Goal: Task Accomplishment & Management: Use online tool/utility

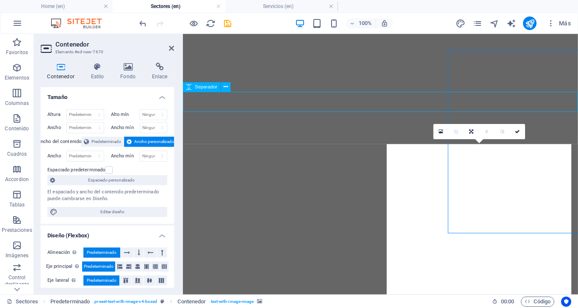
select select "px"
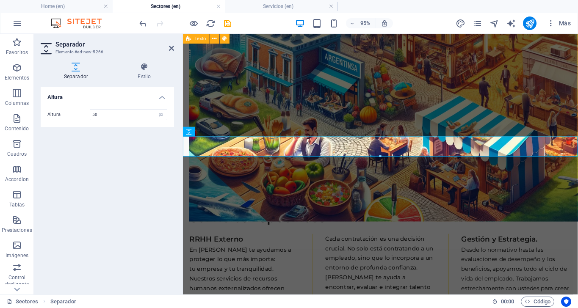
scroll to position [660, 0]
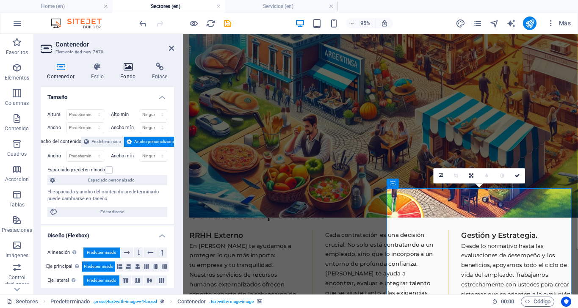
click at [128, 73] on h4 "Fondo" at bounding box center [130, 72] width 32 height 18
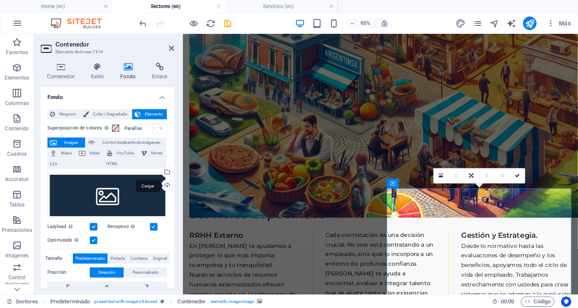
click at [162, 187] on div "Cargar" at bounding box center [166, 186] width 13 height 13
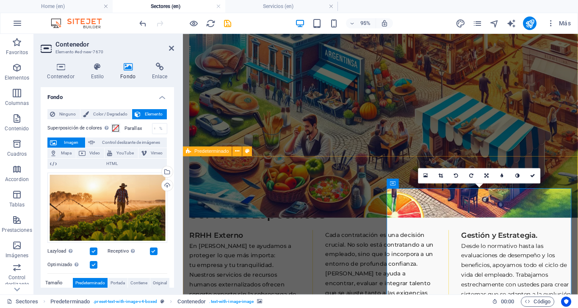
select select "rem"
select select "px"
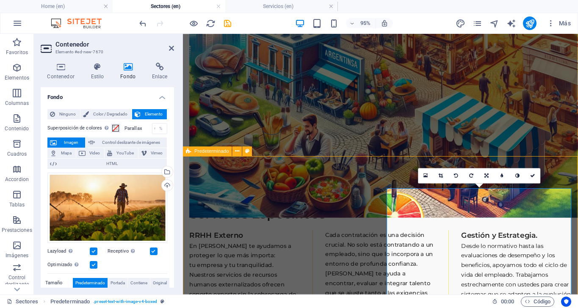
select select "preset-text-with-image-v4-boxed"
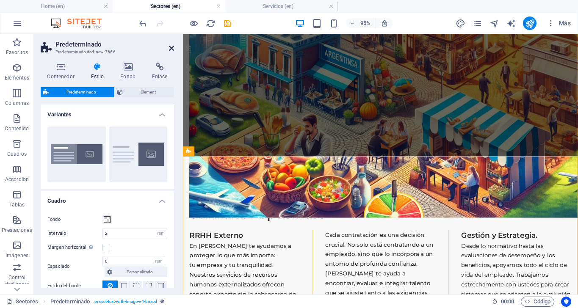
click at [171, 50] on icon at bounding box center [171, 48] width 5 height 7
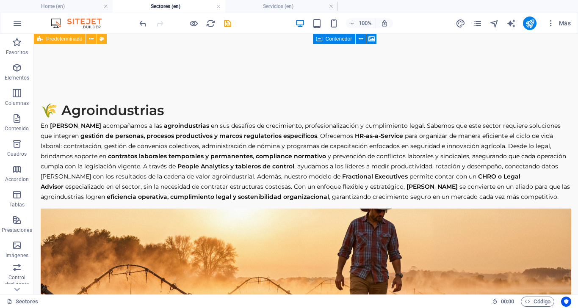
scroll to position [935, 0]
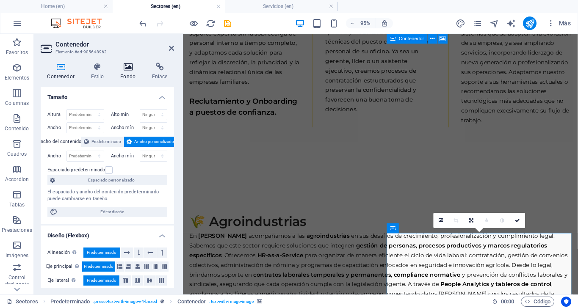
click at [127, 66] on icon at bounding box center [128, 67] width 28 height 8
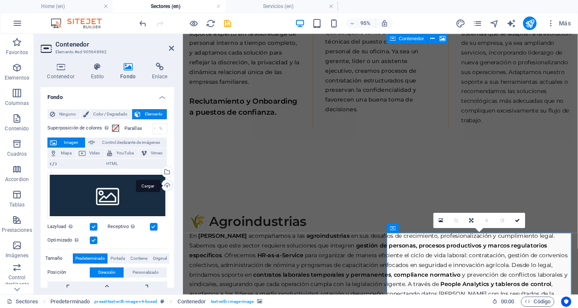
click at [165, 186] on div "Cargar" at bounding box center [166, 186] width 13 height 13
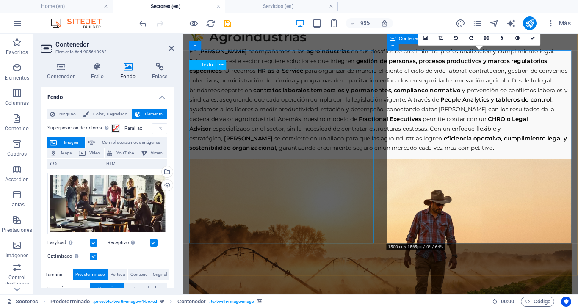
scroll to position [1130, 0]
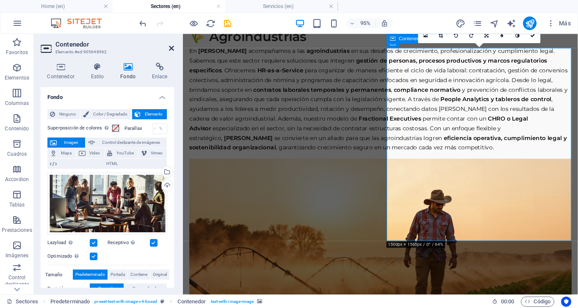
click at [171, 52] on link at bounding box center [171, 48] width 5 height 7
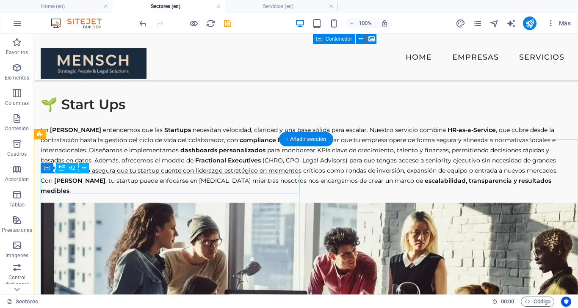
scroll to position [1365, 0]
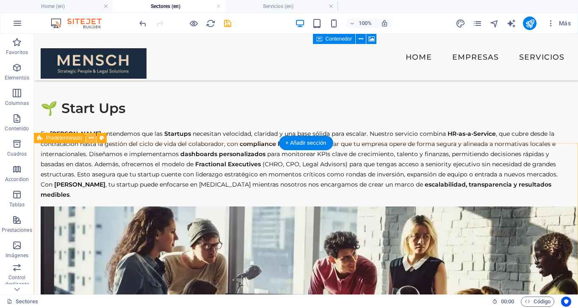
click at [94, 139] on button at bounding box center [91, 138] width 10 height 10
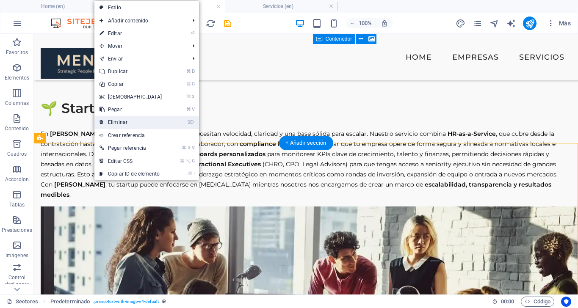
click at [119, 126] on link "⌦ Eliminar" at bounding box center [130, 122] width 73 height 13
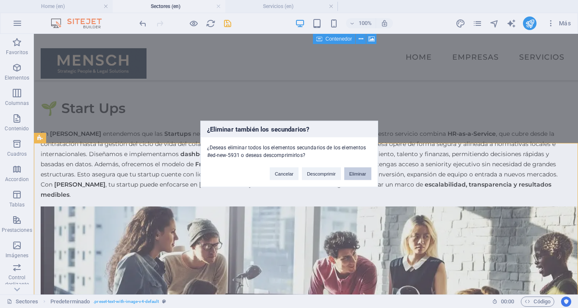
click at [359, 175] on button "Eliminar" at bounding box center [357, 174] width 27 height 13
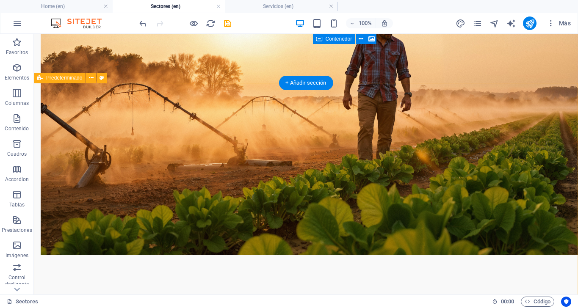
scroll to position [1154, 0]
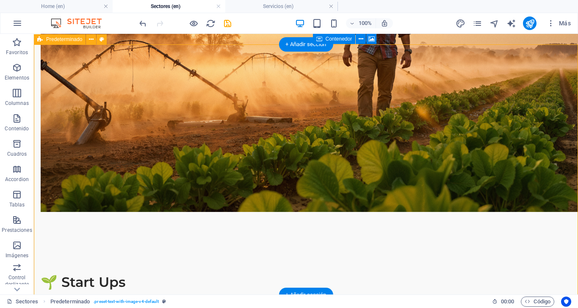
scroll to position [1192, 0]
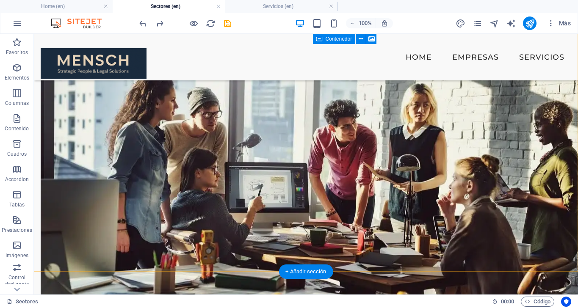
scroll to position [1496, 0]
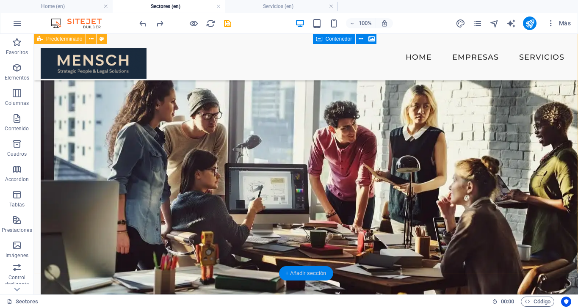
click at [302, 275] on div "+ Añadir sección" at bounding box center [306, 273] width 54 height 14
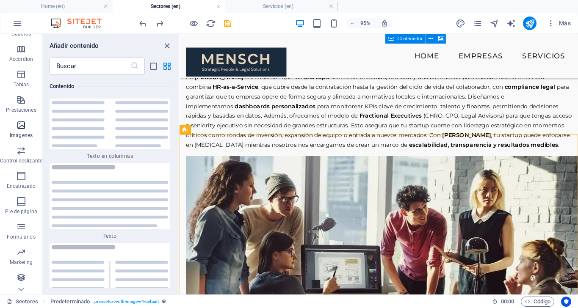
scroll to position [120, 0]
click at [25, 197] on icon "button" at bounding box center [21, 202] width 10 height 10
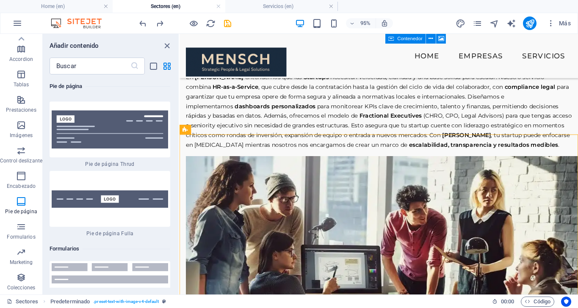
scroll to position [12281, 0]
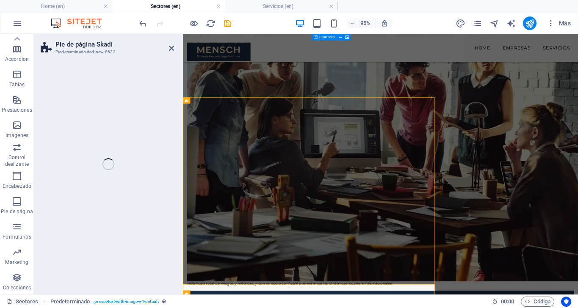
select select "rem"
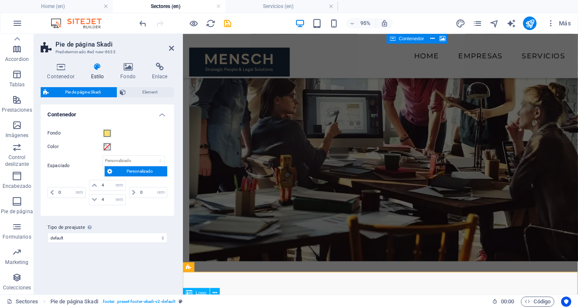
scroll to position [1805, 0]
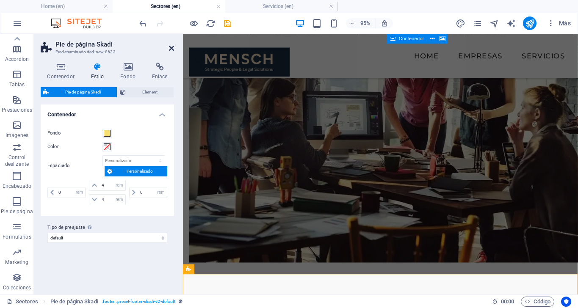
click at [173, 45] on icon at bounding box center [171, 48] width 5 height 7
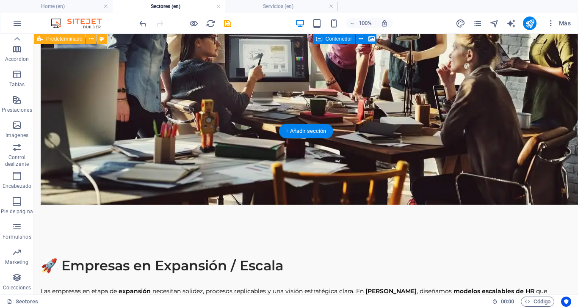
scroll to position [1639, 0]
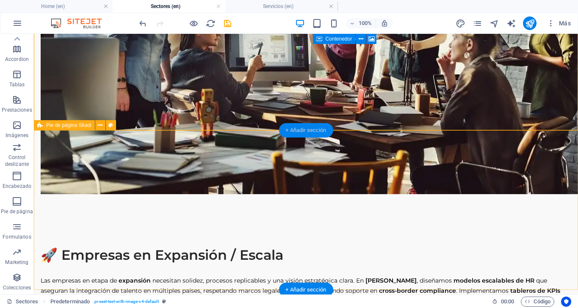
click at [304, 130] on div "+ Añadir sección" at bounding box center [306, 130] width 54 height 14
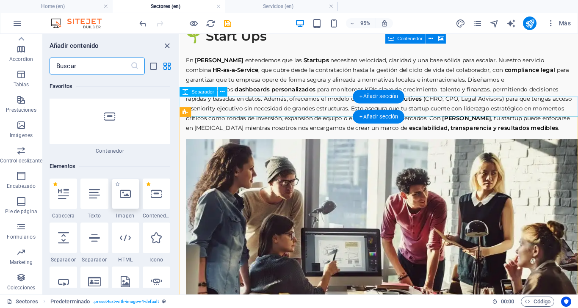
scroll to position [85, 0]
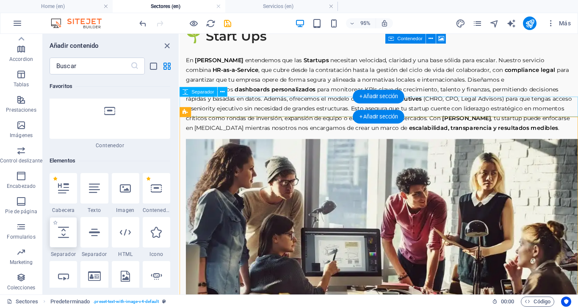
click at [63, 231] on icon at bounding box center [63, 232] width 11 height 11
select select "px"
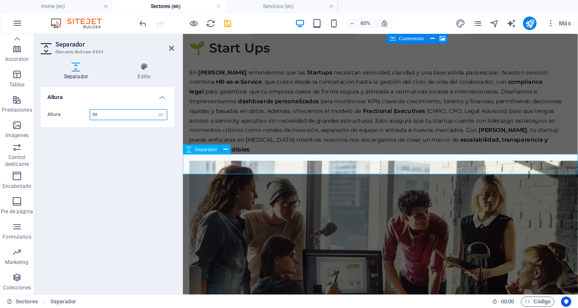
scroll to position [1932, 0]
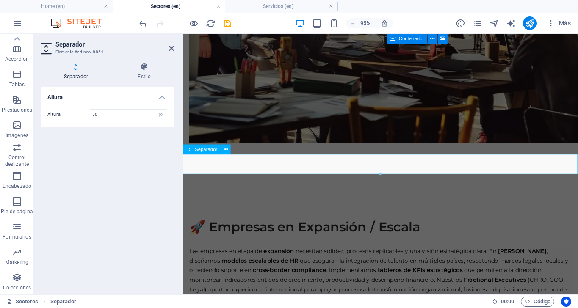
click at [173, 50] on icon at bounding box center [171, 48] width 5 height 7
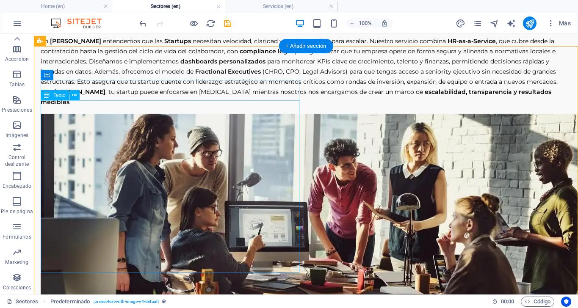
scroll to position [1462, 0]
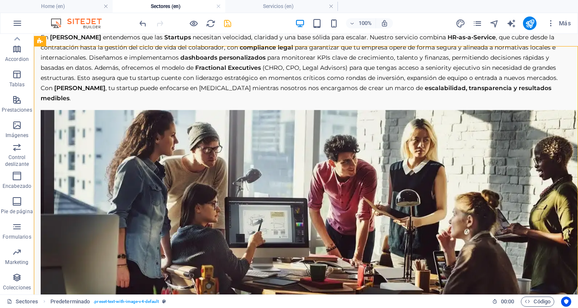
click at [230, 27] on icon "save" at bounding box center [228, 24] width 10 height 10
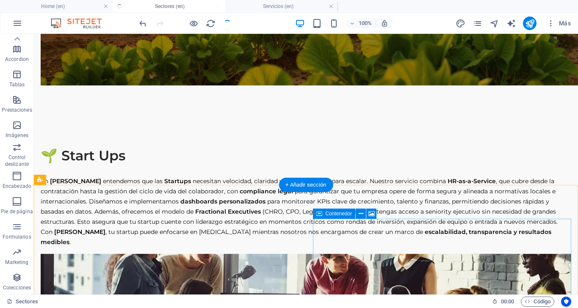
scroll to position [1327, 0]
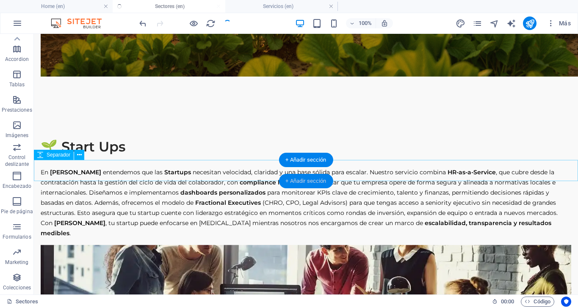
click at [295, 179] on div "+ Añadir sección" at bounding box center [306, 181] width 54 height 14
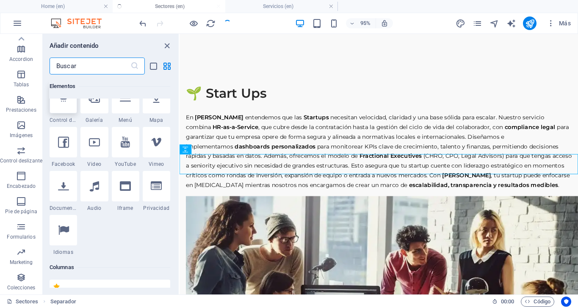
scroll to position [320, 0]
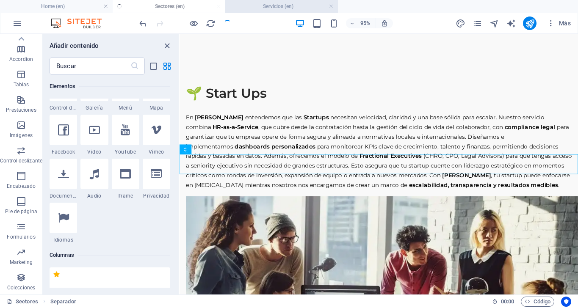
click at [282, 5] on h4 "Servicios (en)" at bounding box center [281, 6] width 113 height 9
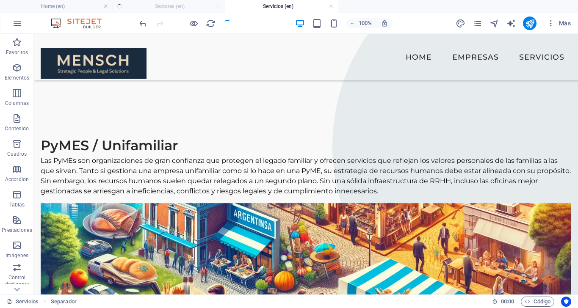
scroll to position [0, 0]
click at [68, 3] on h4 "Home (en)" at bounding box center [56, 6] width 113 height 9
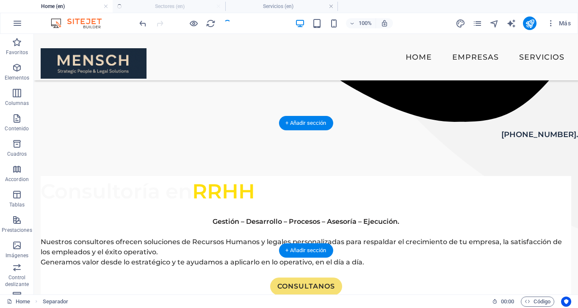
scroll to position [483, 0]
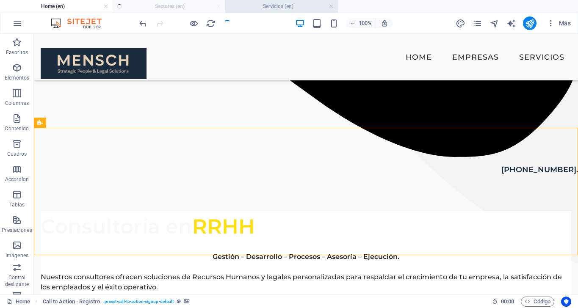
click at [272, 8] on h4 "Servicios (en)" at bounding box center [281, 6] width 113 height 9
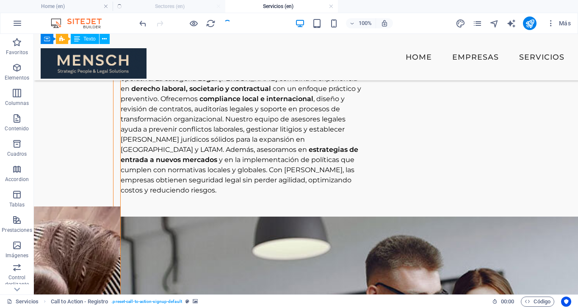
scroll to position [661, 0]
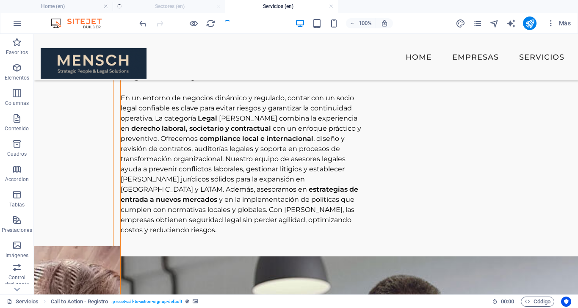
click at [180, 6] on ul "Home (en) Sectores (en) Servicios (en)" at bounding box center [289, 6] width 578 height 13
click at [171, 7] on ul "Home (en) Sectores (en) Servicios (en)" at bounding box center [289, 6] width 578 height 13
click at [183, 6] on ul "Home (en) Sectores (en) Servicios (en)" at bounding box center [289, 6] width 578 height 13
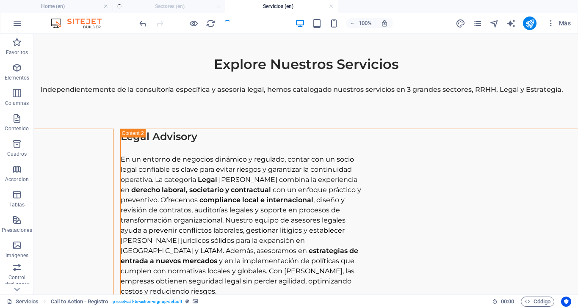
scroll to position [600, 0]
click at [182, 7] on ul "Home (en) Sectores (en) Servicios (en)" at bounding box center [289, 6] width 578 height 13
click at [83, 5] on h4 "Home (en)" at bounding box center [56, 6] width 113 height 9
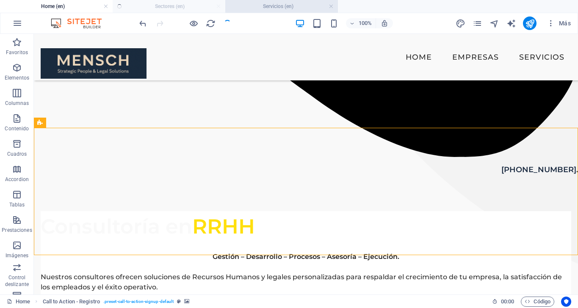
click at [285, 6] on h4 "Servicios (en)" at bounding box center [281, 6] width 113 height 9
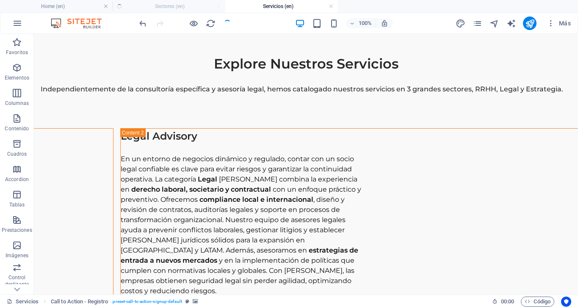
click at [179, 8] on ul "Home (en) Sectores (en) Servicios (en)" at bounding box center [289, 6] width 578 height 13
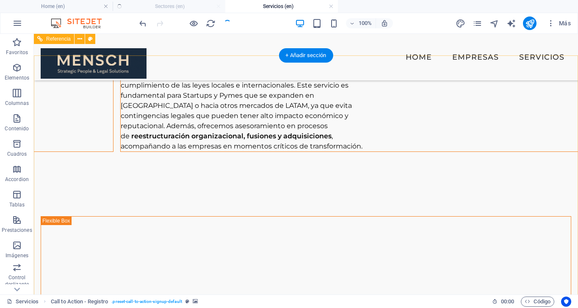
scroll to position [1964, 0]
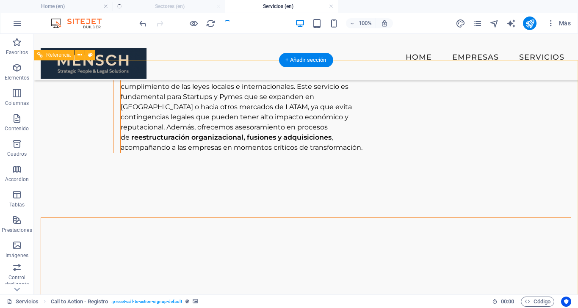
click at [266, 218] on figure at bounding box center [306, 307] width 530 height 178
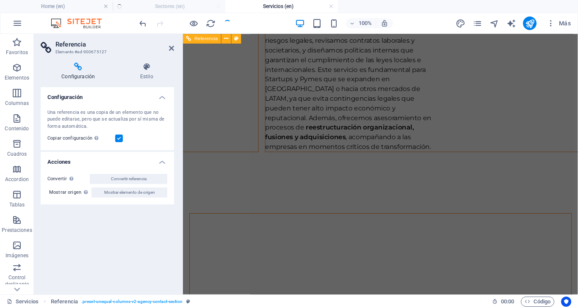
scroll to position [2402, 0]
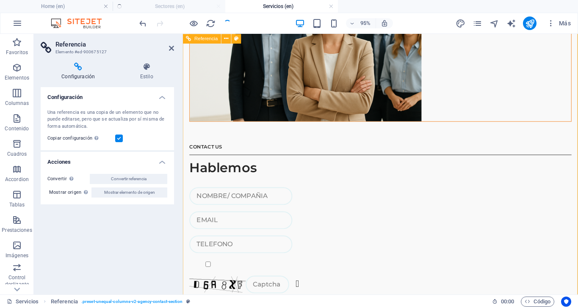
click at [145, 69] on icon at bounding box center [146, 67] width 55 height 8
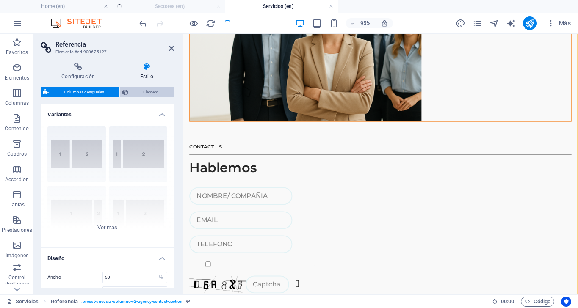
click at [133, 92] on span "Element" at bounding box center [151, 92] width 41 height 10
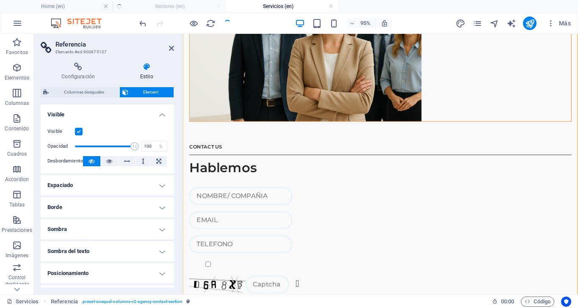
scroll to position [0, 0]
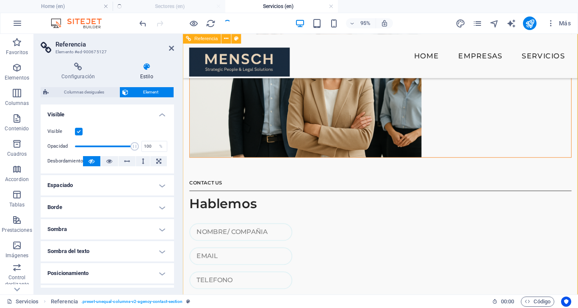
scroll to position [2360, 0]
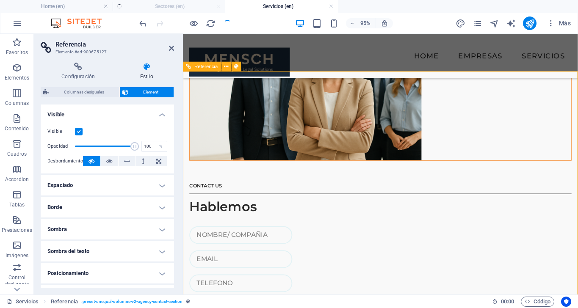
click at [195, 95] on div "CONTACT US Hablemos He leído la política de privacidad. ¿Ilegible? Cargar nuevo…" at bounding box center [391, 116] width 416 height 648
click at [98, 89] on span "Columnas desiguales" at bounding box center [84, 92] width 66 height 10
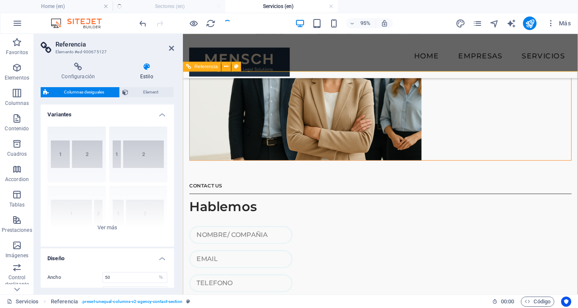
click at [390, 91] on div "CONTACT US Hablemos He leído la política de privacidad. ¿Ilegible? Cargar nuevo…" at bounding box center [391, 116] width 416 height 648
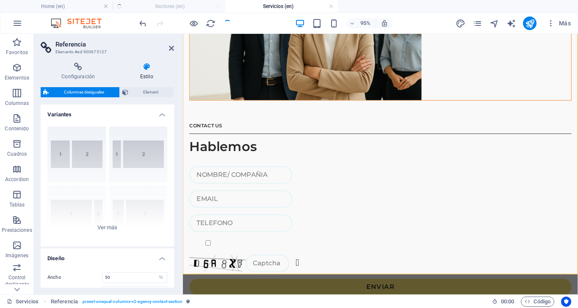
scroll to position [2426, 0]
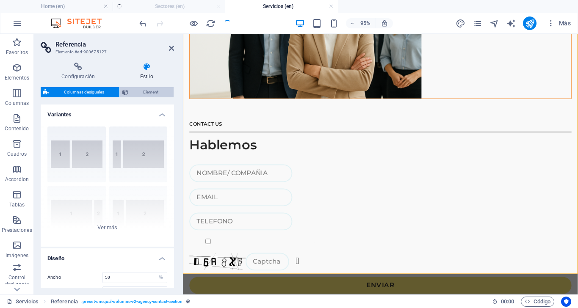
click at [136, 94] on span "Element" at bounding box center [151, 92] width 41 height 10
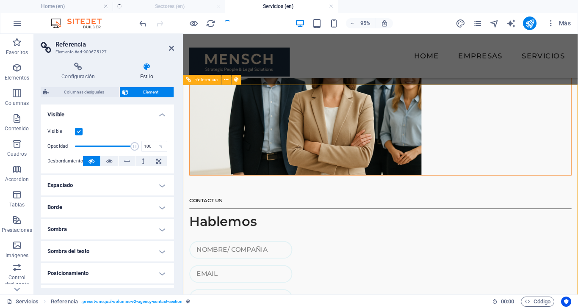
scroll to position [2345, 0]
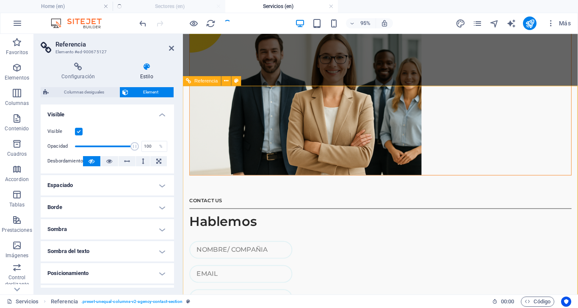
click at [359, 183] on figure at bounding box center [391, 101] width 402 height 163
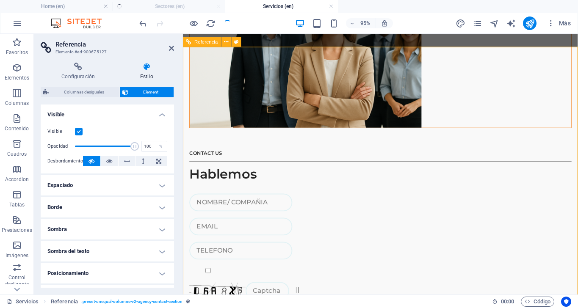
scroll to position [2398, 0]
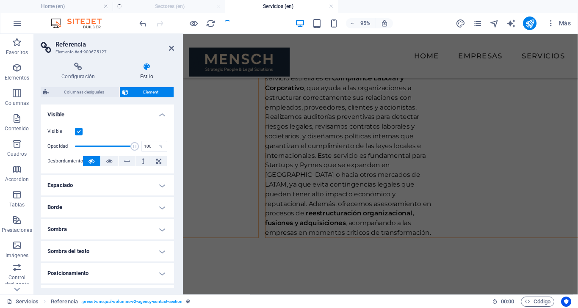
scroll to position [1868, 0]
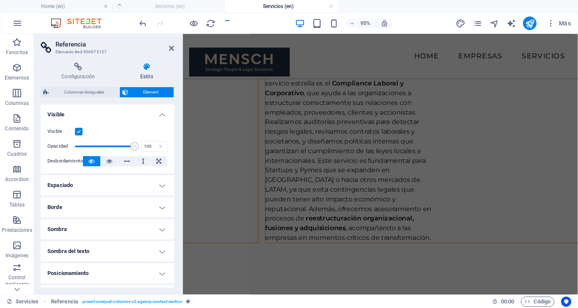
click at [176, 53] on aside "Referencia Elemento #ed-900675127 Configuración Estilo Configuración Una refere…" at bounding box center [108, 164] width 149 height 261
click at [175, 51] on aside "Referencia Elemento #ed-900675127 Configuración Estilo Configuración Una refere…" at bounding box center [108, 164] width 149 height 261
click at [174, 49] on icon at bounding box center [171, 48] width 5 height 7
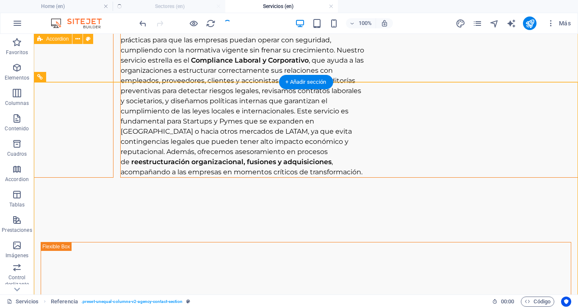
scroll to position [1944, 0]
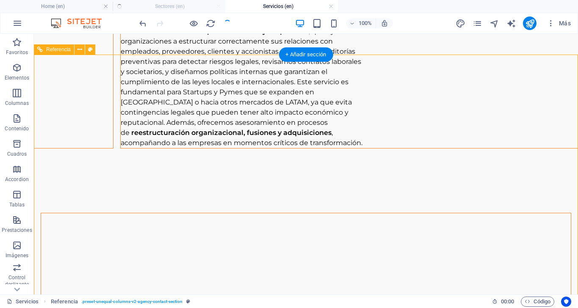
scroll to position [1970, 0]
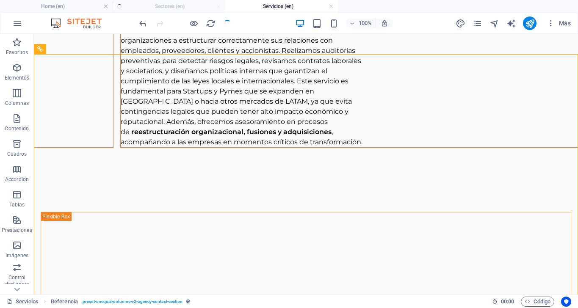
click at [148, 5] on ul "Home (en) Sectores (en) Servicios (en)" at bounding box center [289, 6] width 578 height 13
click at [67, 14] on div "100% Más" at bounding box center [288, 23] width 577 height 20
click at [68, 6] on h4 "Home (en)" at bounding box center [56, 6] width 113 height 9
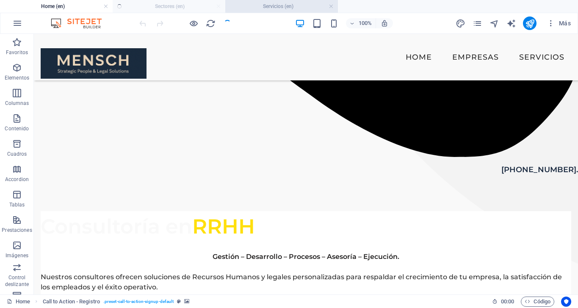
click at [275, 7] on h4 "Servicios (en)" at bounding box center [281, 6] width 113 height 9
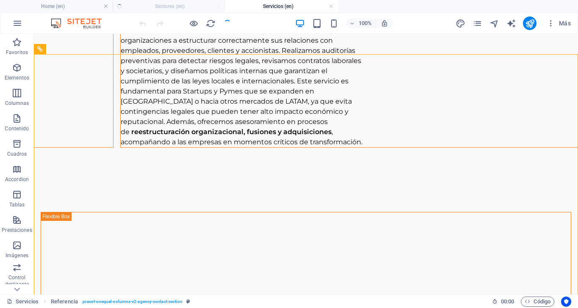
click at [187, 8] on ul "Home (en) Sectores (en) Servicios (en)" at bounding box center [289, 6] width 578 height 13
click at [269, 3] on h4 "Servicios (en)" at bounding box center [281, 6] width 113 height 9
click at [209, 21] on icon "reload" at bounding box center [211, 24] width 10 height 10
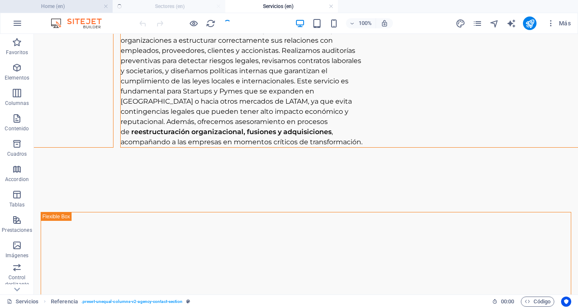
click at [78, 6] on h4 "Home (en)" at bounding box center [56, 6] width 113 height 9
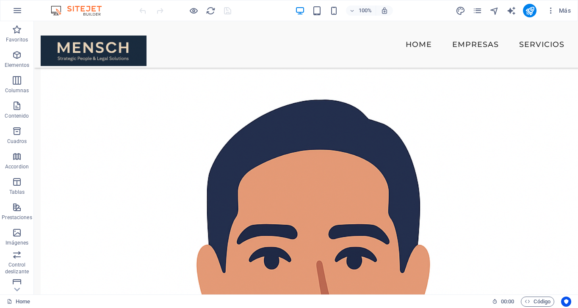
scroll to position [879, 0]
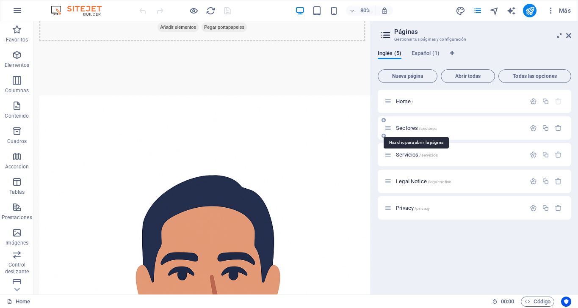
click at [0, 0] on span "Sectores /sectores" at bounding box center [0, 0] width 0 height 0
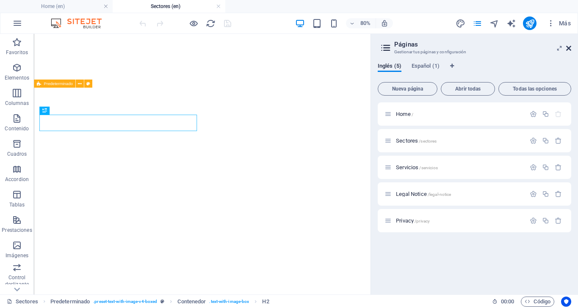
click at [0, 0] on icon at bounding box center [0, 0] width 0 height 0
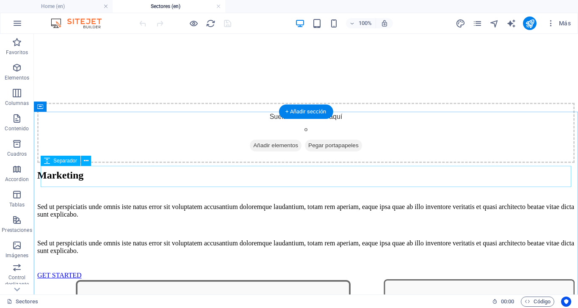
scroll to position [819, 0]
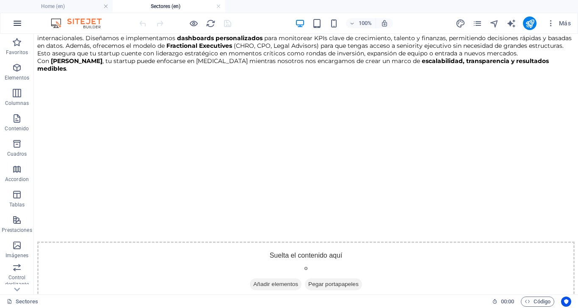
click at [0, 0] on icon "button" at bounding box center [0, 0] width 0 height 0
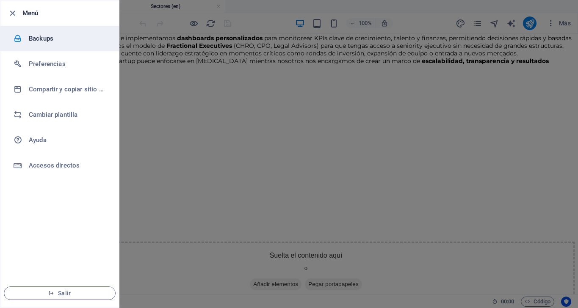
click at [41, 38] on h6 "Backups" at bounding box center [68, 38] width 78 height 10
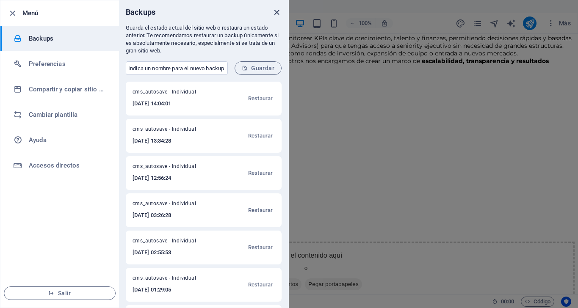
click at [276, 8] on icon "close" at bounding box center [277, 13] width 10 height 10
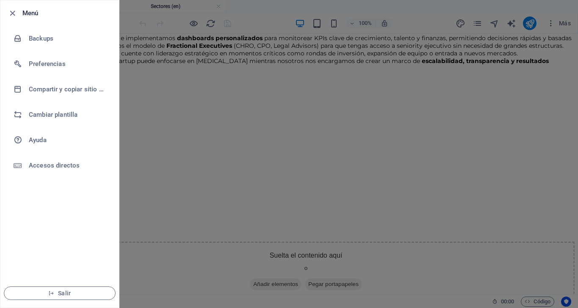
click at [235, 112] on div at bounding box center [289, 154] width 578 height 308
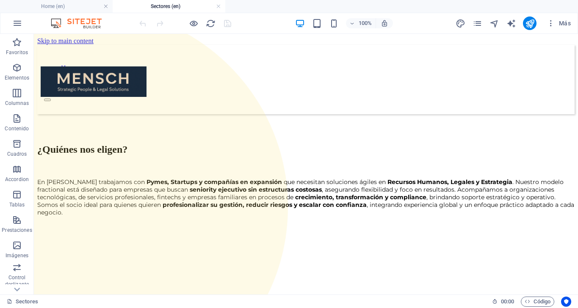
scroll to position [0, 0]
click at [0, 0] on icon "pages" at bounding box center [0, 0] width 0 height 0
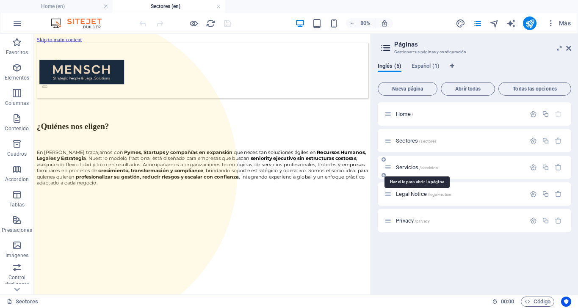
click at [409, 168] on span "Servicios /servicios" at bounding box center [417, 167] width 42 height 6
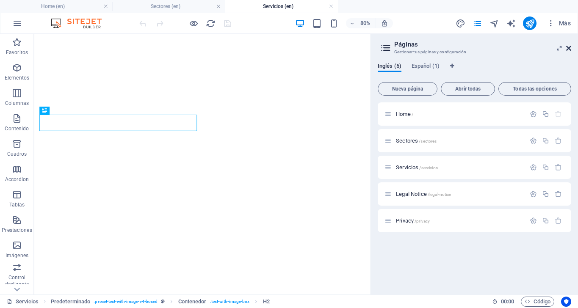
click at [569, 50] on icon at bounding box center [568, 48] width 5 height 7
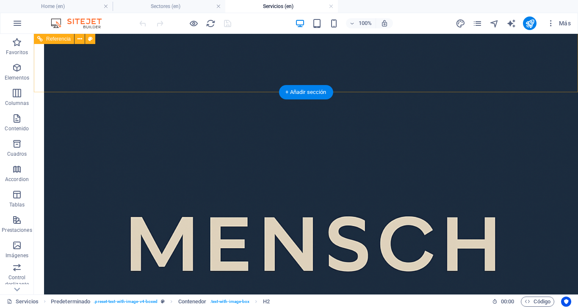
scroll to position [2211, 0]
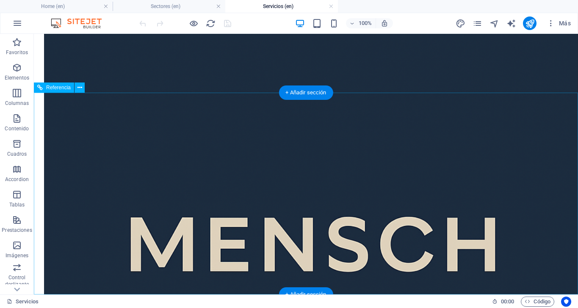
click at [78, 86] on icon at bounding box center [80, 87] width 5 height 9
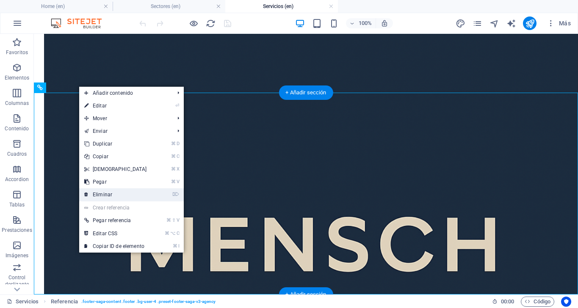
click at [111, 191] on link "⌦ Eliminar" at bounding box center [115, 195] width 73 height 13
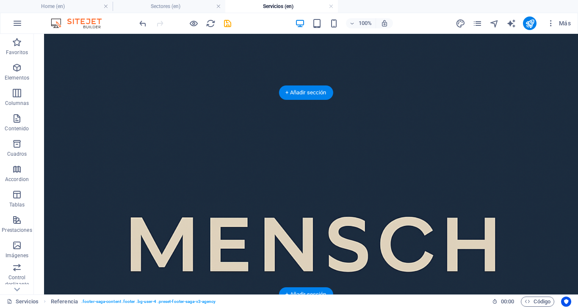
scroll to position [2009, 0]
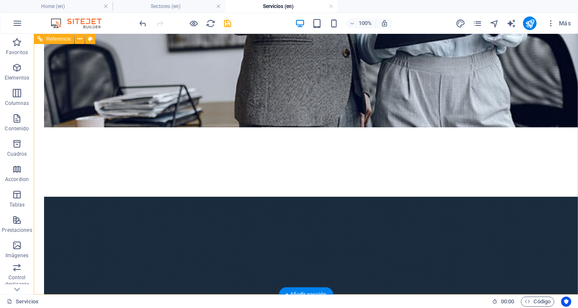
click at [309, 291] on div "+ Añadir sección" at bounding box center [306, 295] width 54 height 14
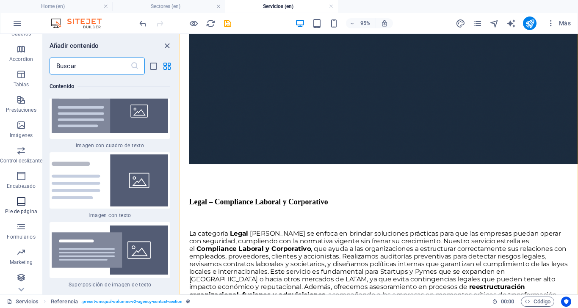
scroll to position [120, 0]
click at [22, 202] on icon "button" at bounding box center [21, 202] width 10 height 10
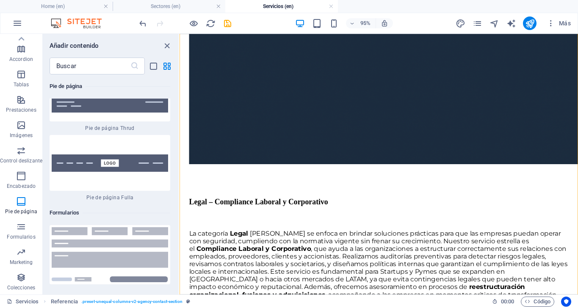
scroll to position [12288, 0]
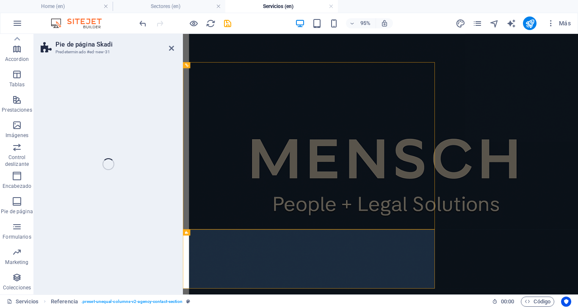
select select "rem"
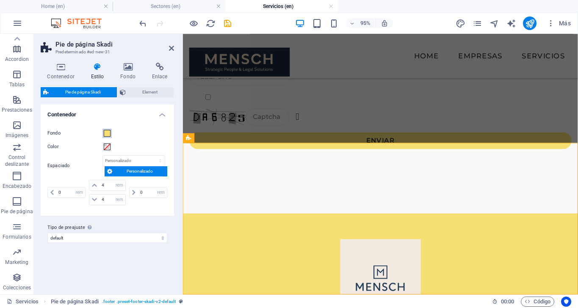
scroll to position [2564, 0]
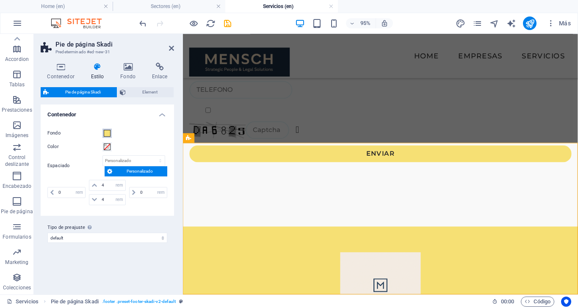
click at [107, 135] on span at bounding box center [107, 133] width 7 height 7
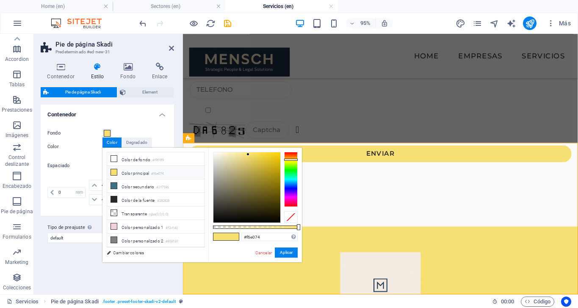
click at [265, 233] on div "#f6e074 Formatos soportados #0852ed rgb(8, 82, 237) rgba(8, 82, 237, 90%) hsv(2…" at bounding box center [255, 267] width 94 height 238
click at [265, 241] on input "#f6e074" at bounding box center [269, 237] width 56 height 8
click at [293, 253] on button "Aplicar" at bounding box center [286, 253] width 23 height 10
click at [285, 253] on button "Aplicar" at bounding box center [286, 253] width 23 height 10
click at [249, 239] on input "#f1A2A40" at bounding box center [269, 237] width 56 height 8
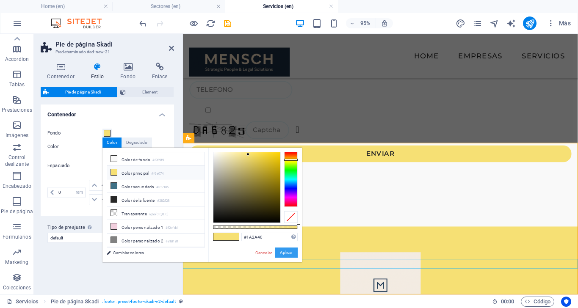
type input "#1a2a40"
click at [285, 250] on button "Aplicar" at bounding box center [286, 253] width 23 height 10
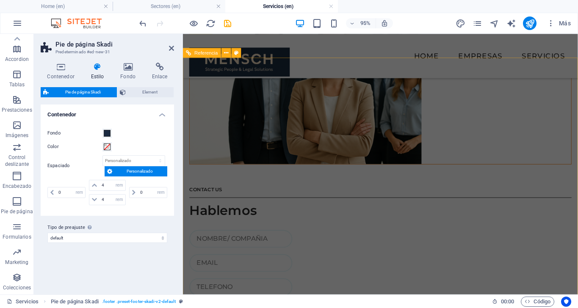
scroll to position [2355, 0]
click at [171, 49] on icon at bounding box center [171, 48] width 5 height 7
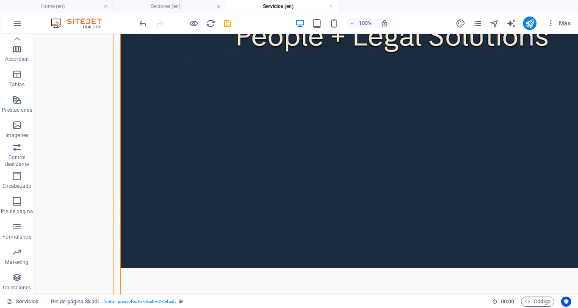
scroll to position [1641, 0]
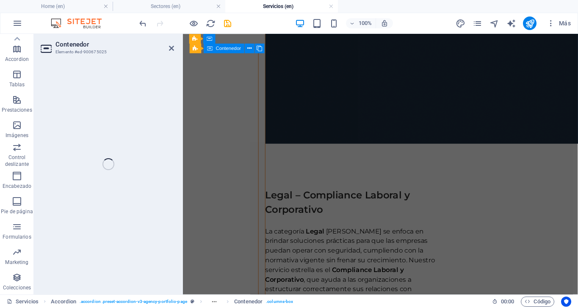
scroll to position [2026, 0]
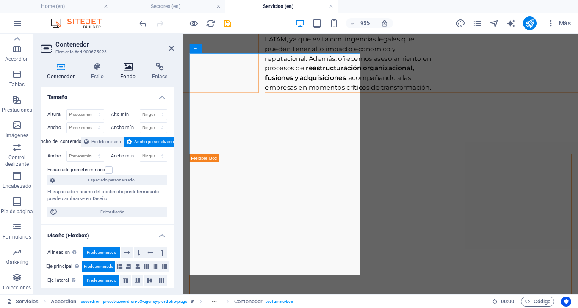
click at [124, 65] on icon at bounding box center [128, 67] width 28 height 8
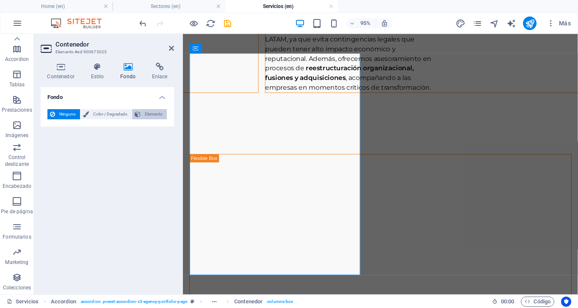
click at [150, 115] on span "Elemento" at bounding box center [153, 114] width 21 height 10
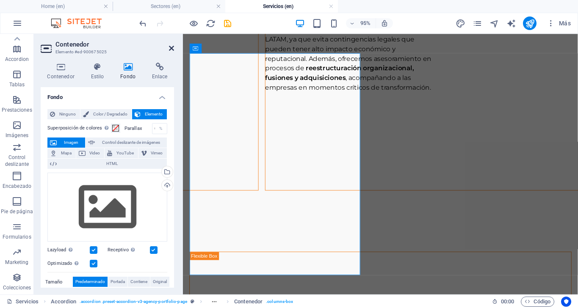
click at [169, 50] on icon at bounding box center [171, 48] width 5 height 7
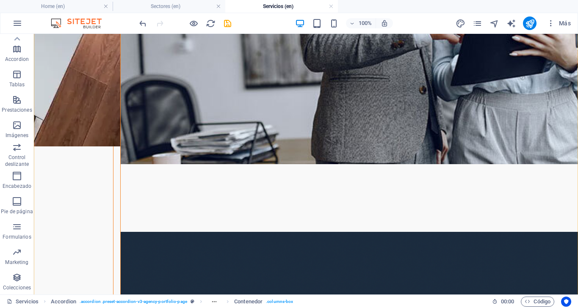
scroll to position [1125, 0]
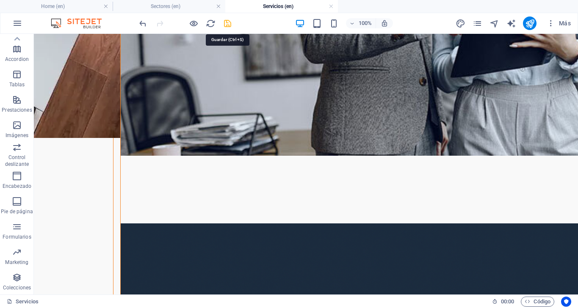
click at [227, 25] on icon "save" at bounding box center [228, 24] width 10 height 10
click at [212, 24] on icon "reload" at bounding box center [211, 24] width 10 height 10
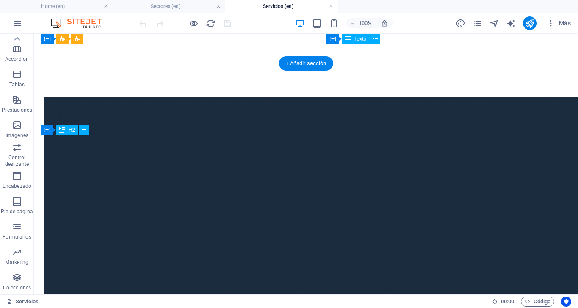
scroll to position [2101, 0]
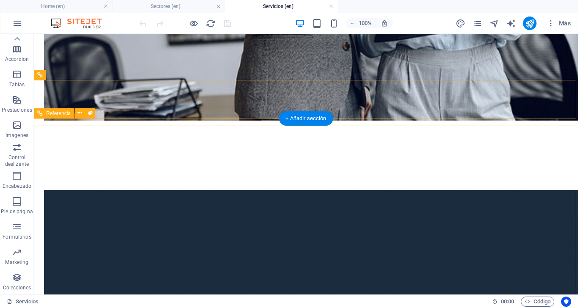
scroll to position [2007, 0]
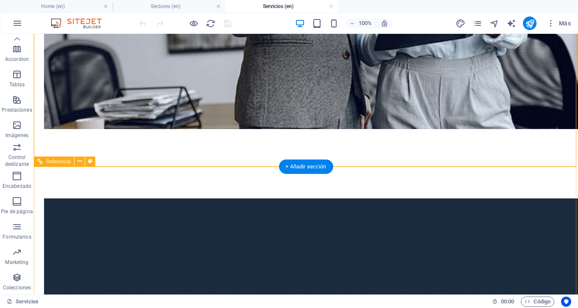
click at [78, 159] on icon at bounding box center [80, 161] width 5 height 9
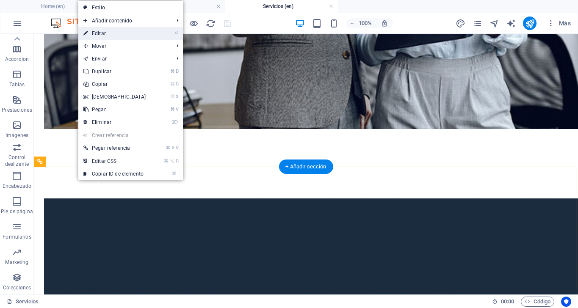
click at [103, 33] on link "⏎ Editar" at bounding box center [114, 33] width 73 height 13
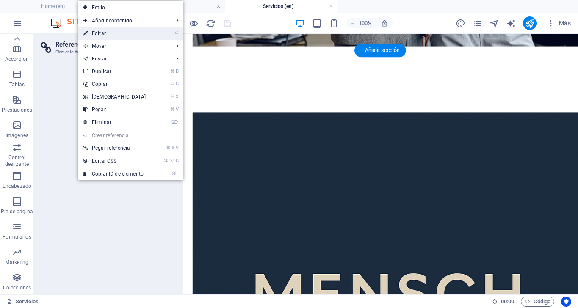
scroll to position [2402, 0]
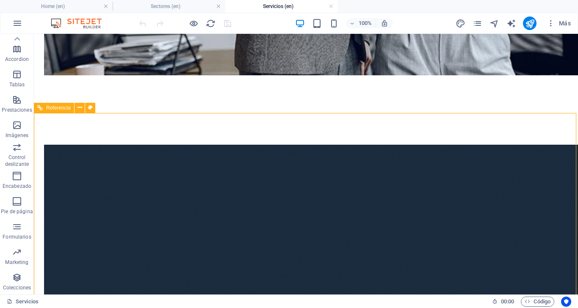
scroll to position [2054, 0]
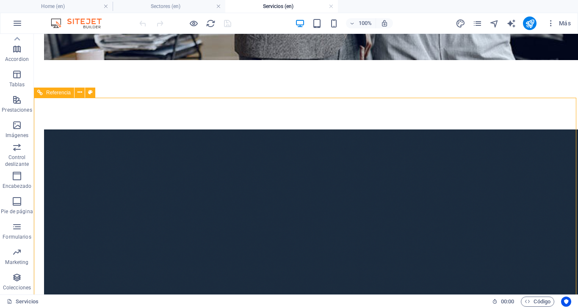
scroll to position [2086, 0]
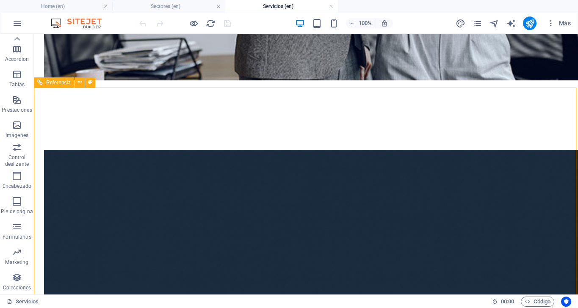
scroll to position [2402, 0]
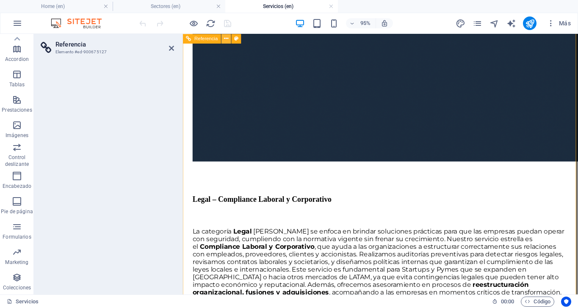
click at [226, 39] on icon at bounding box center [226, 38] width 4 height 8
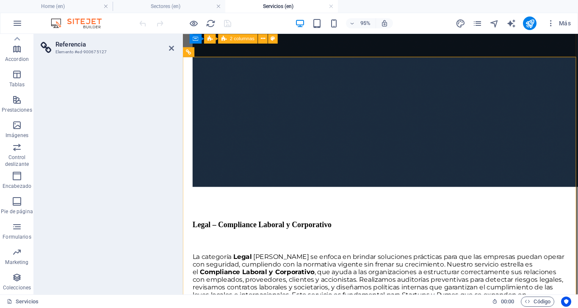
scroll to position [2376, 0]
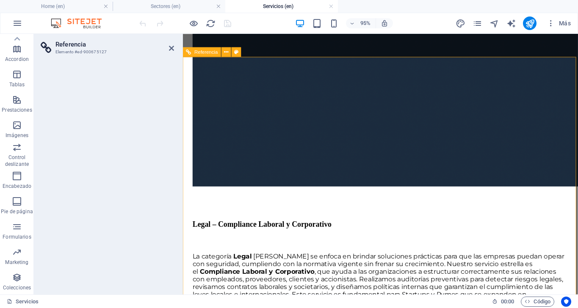
click at [136, 87] on div at bounding box center [107, 175] width 147 height 239
click at [171, 47] on icon at bounding box center [171, 48] width 5 height 7
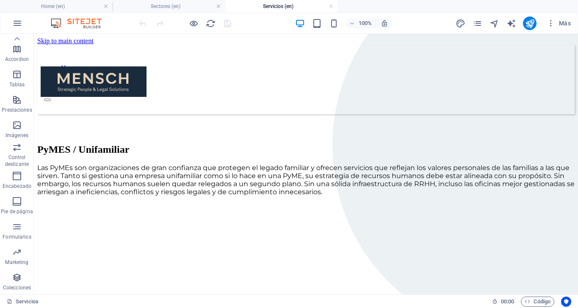
scroll to position [0, 0]
click at [530, 23] on icon "publish" at bounding box center [530, 24] width 10 height 10
click at [531, 22] on icon "publish" at bounding box center [530, 24] width 10 height 10
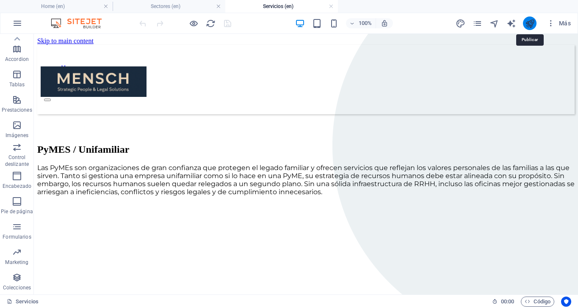
click at [530, 19] on icon "publish" at bounding box center [530, 24] width 10 height 10
click at [529, 19] on icon "publish" at bounding box center [530, 24] width 10 height 10
click at [530, 24] on icon "publish" at bounding box center [530, 24] width 10 height 10
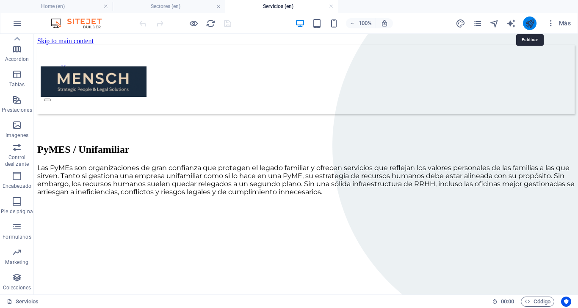
click at [530, 24] on icon "publish" at bounding box center [530, 24] width 10 height 10
click at [540, 56] on div "Home Empresas Servicios" at bounding box center [306, 79] width 538 height 69
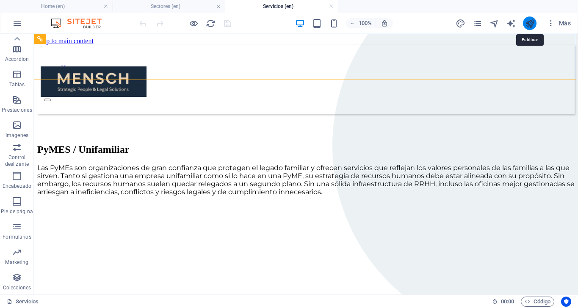
click at [525, 20] on icon "publish" at bounding box center [530, 24] width 10 height 10
click at [535, 26] on button "publish" at bounding box center [530, 24] width 14 height 14
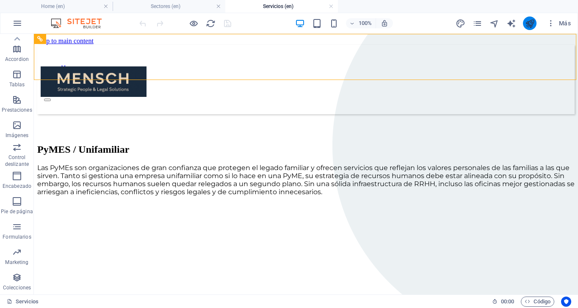
click at [535, 26] on button "publish" at bounding box center [530, 24] width 14 height 14
click at [67, 0] on li "Home (en)" at bounding box center [56, 6] width 113 height 13
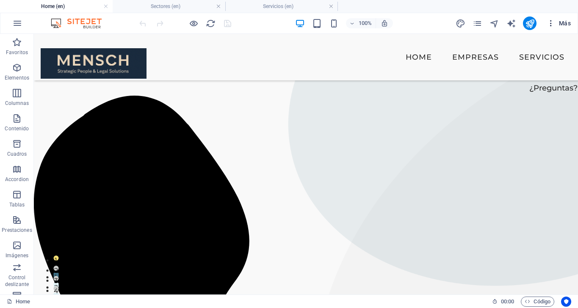
click at [569, 22] on span "Más" at bounding box center [559, 23] width 24 height 8
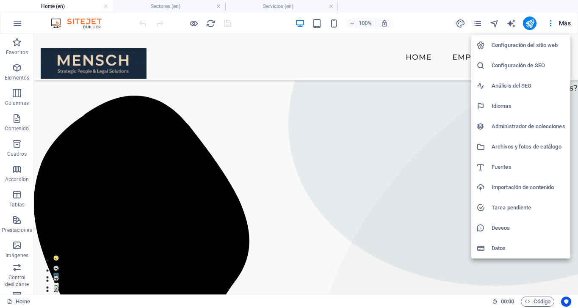
click at [449, 53] on div at bounding box center [289, 154] width 578 height 308
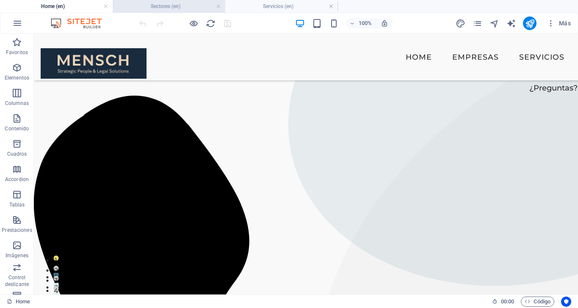
click at [180, 6] on h4 "Sectores (en)" at bounding box center [169, 6] width 113 height 9
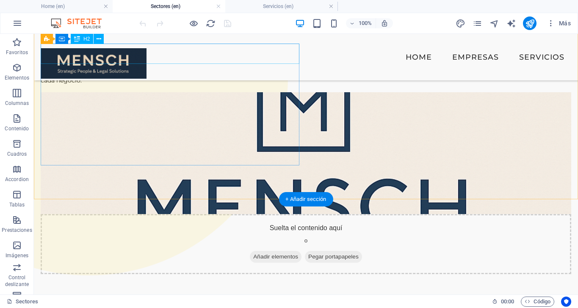
scroll to position [17, 0]
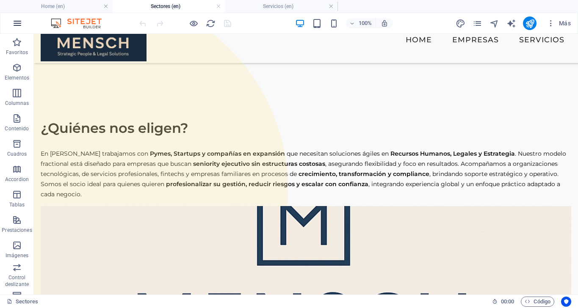
click at [0, 0] on button "button" at bounding box center [0, 0] width 0 height 0
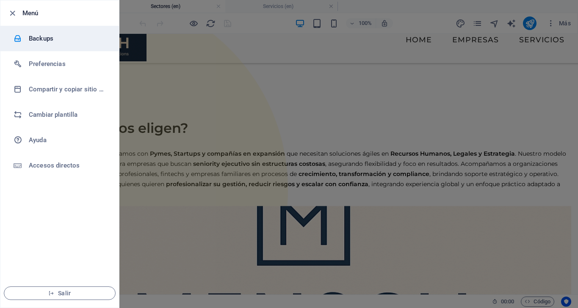
click at [53, 42] on h6 "Backups" at bounding box center [68, 38] width 78 height 10
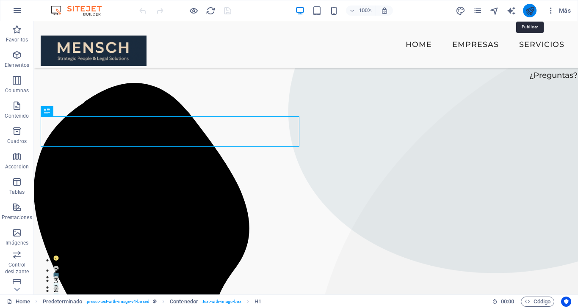
click at [0, 0] on icon "publish" at bounding box center [0, 0] width 0 height 0
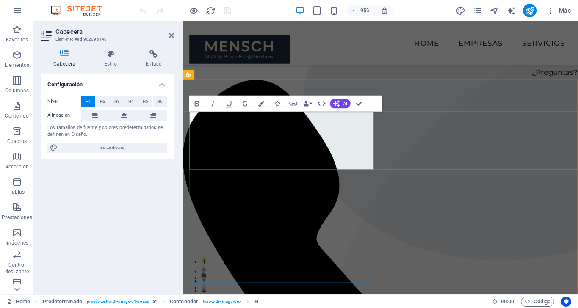
drag, startPoint x: 343, startPoint y: 135, endPoint x: 164, endPoint y: 136, distance: 178.8
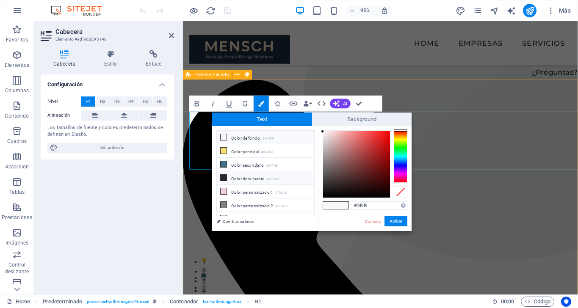
click at [259, 178] on li "Color de la fuente #282828" at bounding box center [265, 179] width 97 height 14
type input "#282828"
click at [393, 222] on button "Aplicar" at bounding box center [396, 221] width 23 height 10
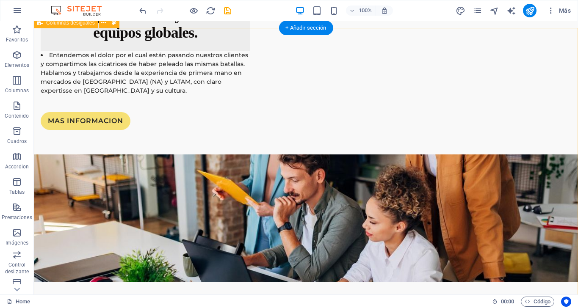
scroll to position [2040, 0]
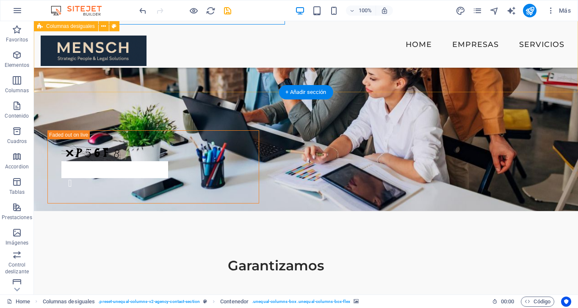
scroll to position [2255, 0]
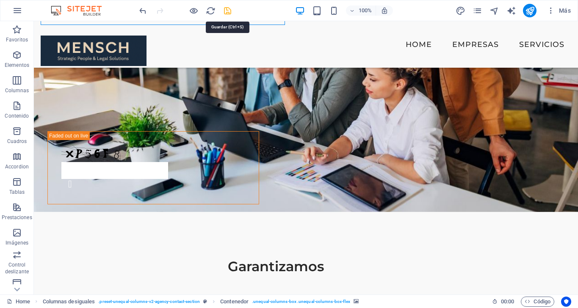
click at [230, 9] on icon "save" at bounding box center [228, 11] width 10 height 10
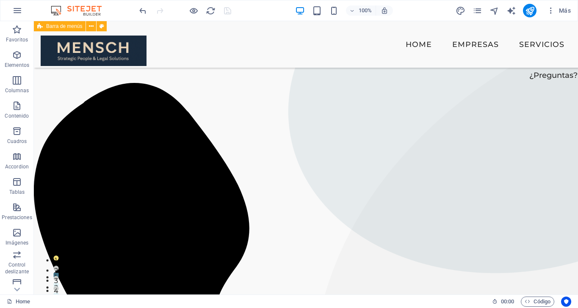
scroll to position [0, 0]
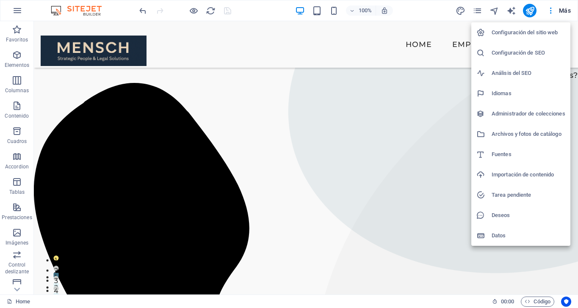
click at [479, 14] on div at bounding box center [289, 154] width 578 height 308
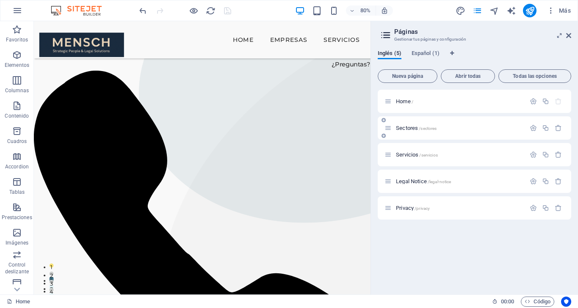
click at [409, 124] on div "Sectores /sectores" at bounding box center [455, 128] width 141 height 10
click at [408, 128] on span "Sectores /sectores" at bounding box center [416, 128] width 41 height 6
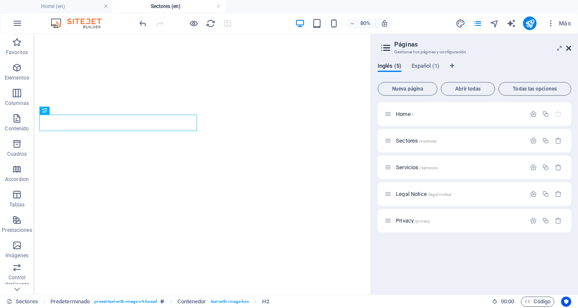
click at [569, 52] on link at bounding box center [568, 48] width 5 height 7
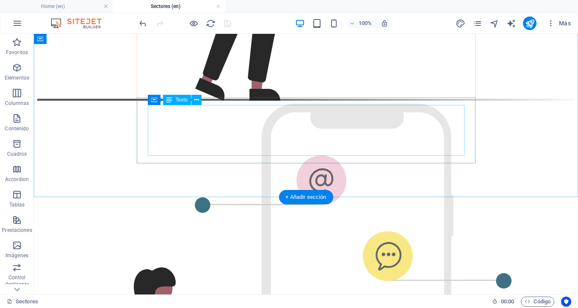
scroll to position [1516, 0]
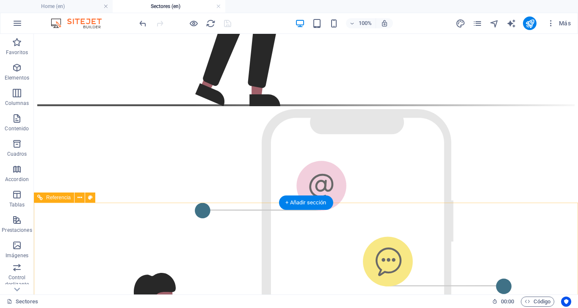
click at [296, 203] on div "+ Añadir sección" at bounding box center [306, 203] width 54 height 14
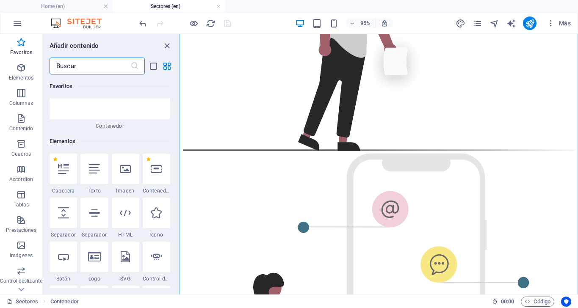
scroll to position [106, 0]
click at [62, 211] on icon at bounding box center [63, 211] width 11 height 11
select select "px"
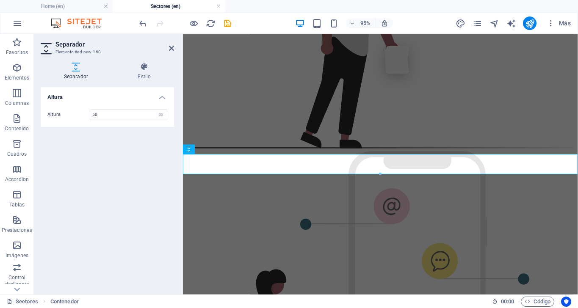
scroll to position [1678, 0]
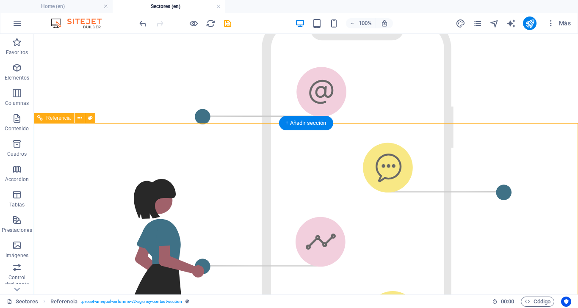
scroll to position [1600, 0]
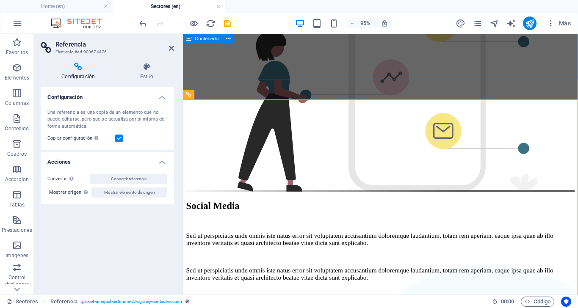
scroll to position [1785, 0]
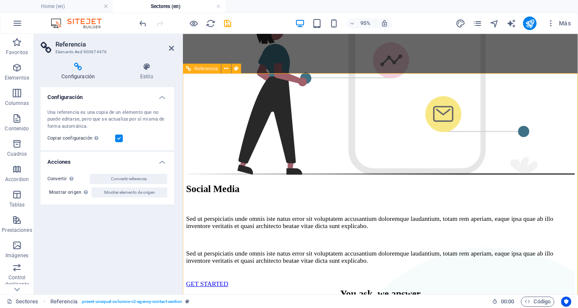
click at [140, 67] on icon at bounding box center [146, 67] width 55 height 8
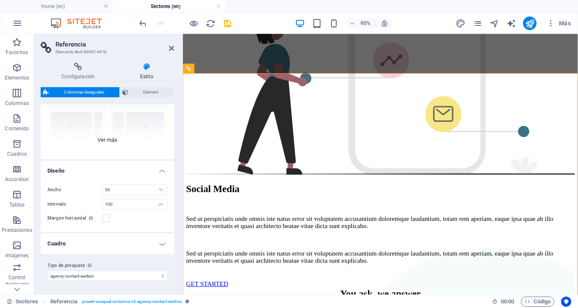
scroll to position [87, 0]
click at [160, 242] on h4 "Cuadro" at bounding box center [107, 244] width 133 height 20
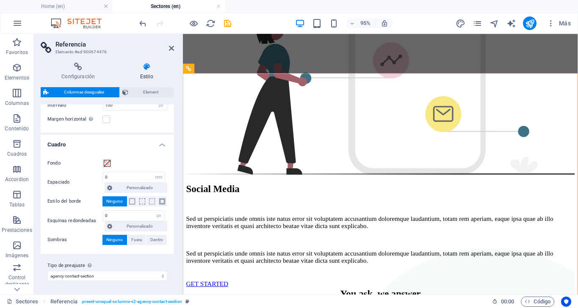
scroll to position [186, 0]
click at [107, 162] on span at bounding box center [107, 164] width 7 height 7
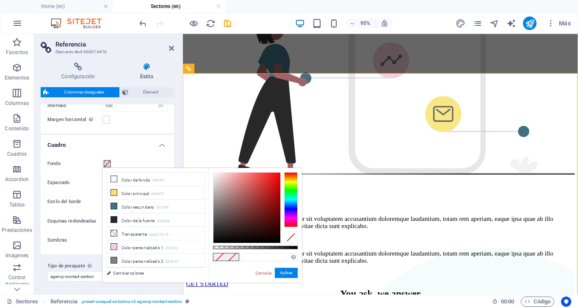
click at [105, 163] on span at bounding box center [107, 164] width 7 height 7
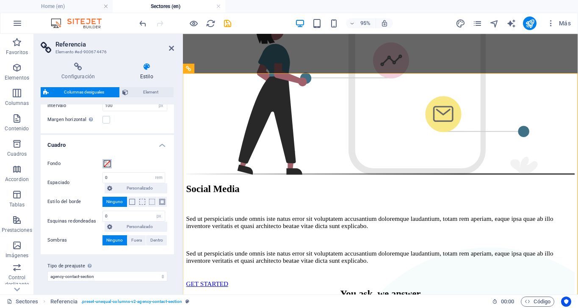
click at [105, 163] on span at bounding box center [107, 164] width 7 height 7
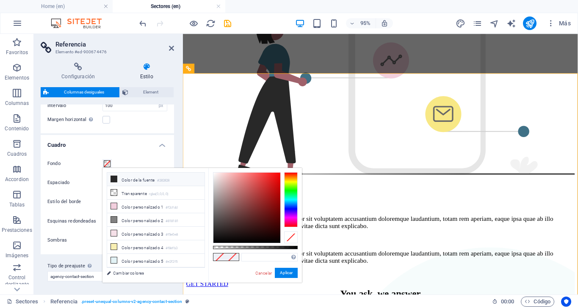
scroll to position [41, 0]
click at [260, 257] on input "text" at bounding box center [269, 257] width 56 height 8
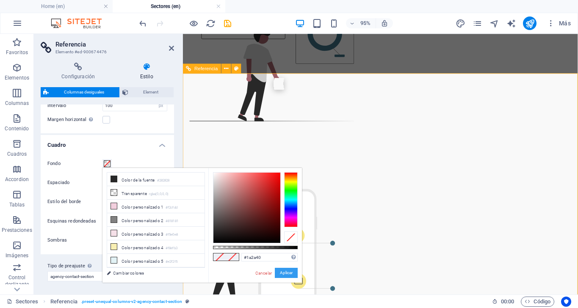
click at [285, 275] on button "Aplicar" at bounding box center [286, 273] width 23 height 10
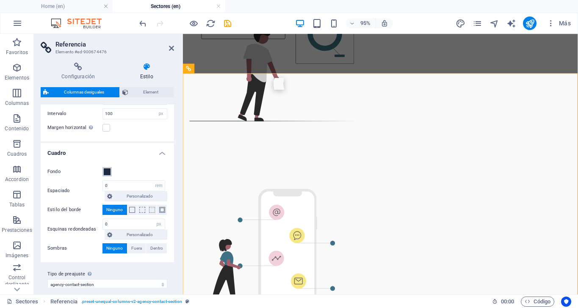
click at [107, 172] on span at bounding box center [107, 172] width 7 height 7
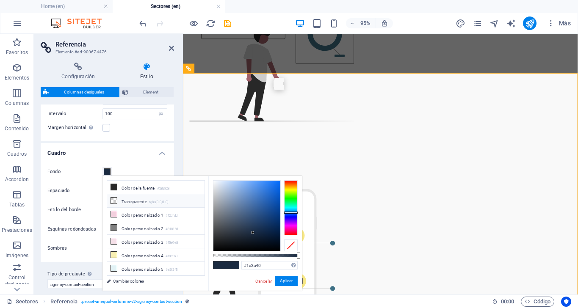
click at [122, 201] on li "Transparente rgba(0,0,0,.0)" at bounding box center [155, 201] width 97 height 14
type input "rgba(0, 0, 0, 0)"
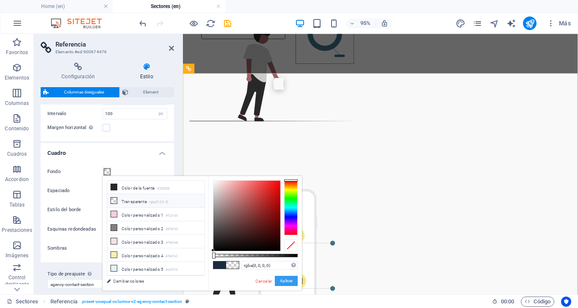
click at [287, 280] on button "Aplicar" at bounding box center [286, 281] width 23 height 10
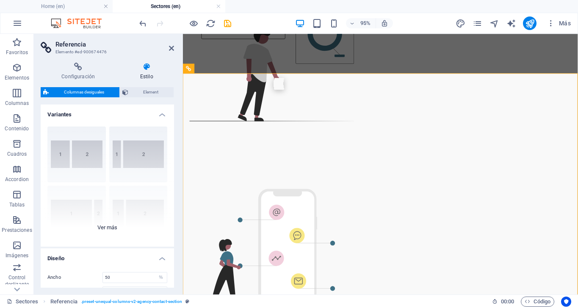
scroll to position [0, 0]
click at [153, 93] on span "Element" at bounding box center [151, 92] width 41 height 10
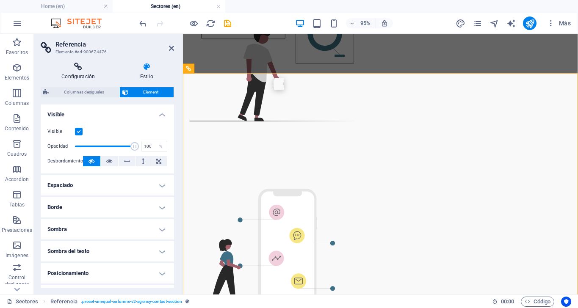
click at [78, 65] on icon at bounding box center [78, 67] width 75 height 8
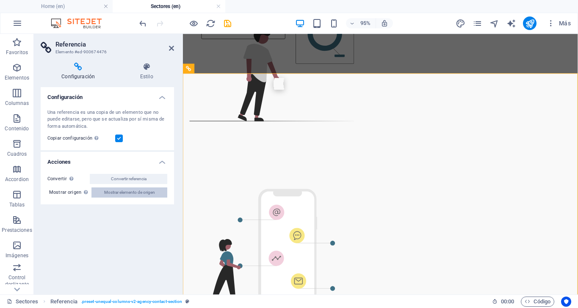
click at [143, 194] on span "Mostrar elemento de origen" at bounding box center [129, 193] width 51 height 10
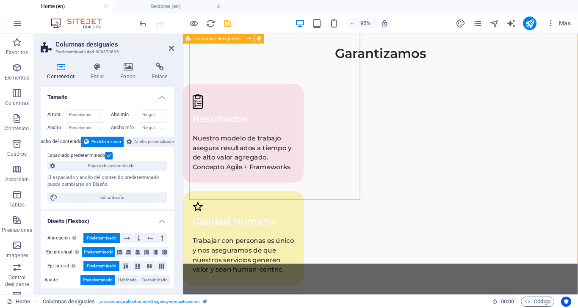
scroll to position [2237, 0]
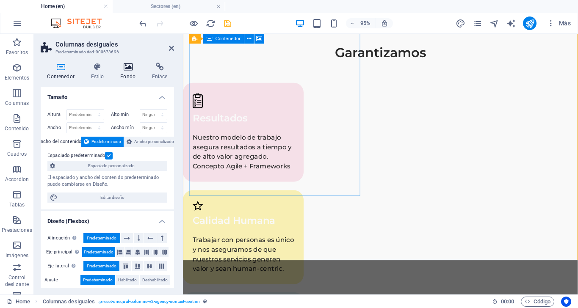
click at [127, 65] on icon at bounding box center [128, 67] width 28 height 8
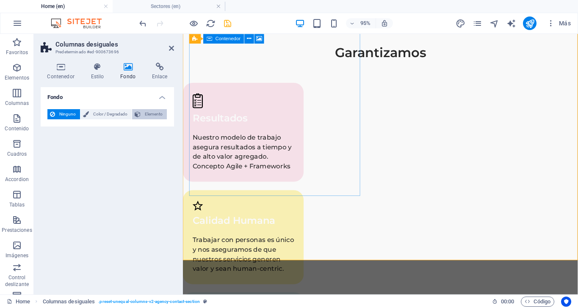
click at [150, 113] on span "Elemento" at bounding box center [153, 114] width 21 height 10
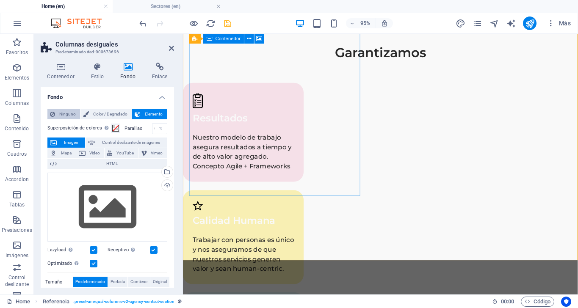
click at [57, 110] on button "Ninguno" at bounding box center [63, 114] width 33 height 10
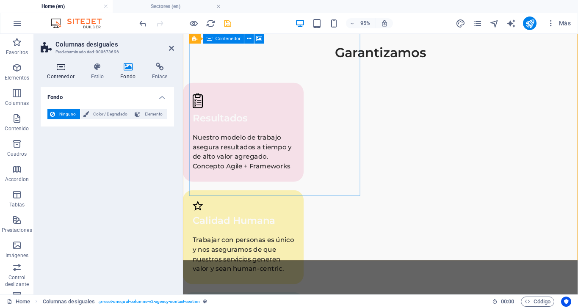
click at [62, 69] on icon at bounding box center [61, 67] width 40 height 8
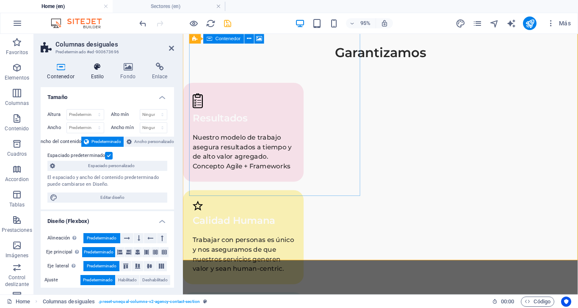
scroll to position [0, 0]
click at [98, 71] on h4 "Estilo" at bounding box center [99, 72] width 30 height 18
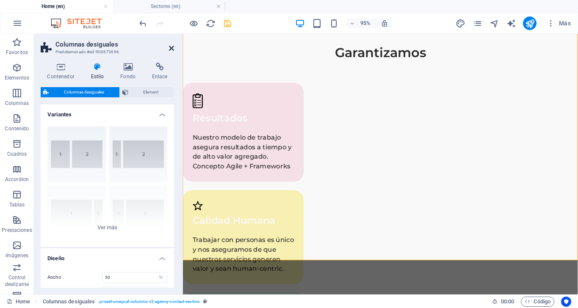
click at [173, 51] on icon at bounding box center [171, 48] width 5 height 7
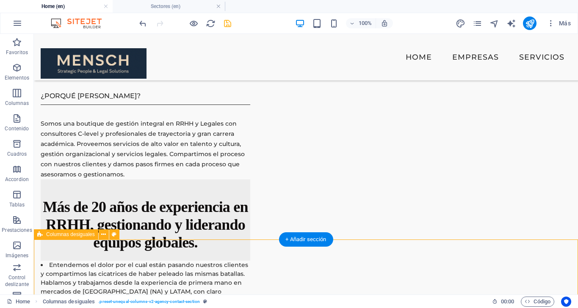
scroll to position [1829, 0]
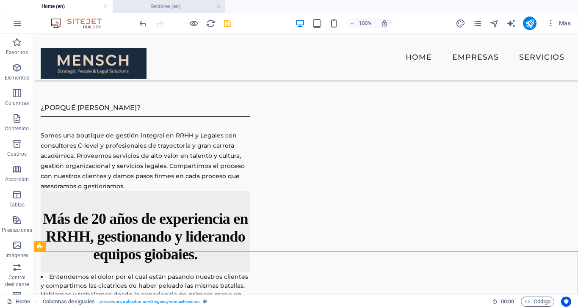
click at [167, 7] on h4 "Sectores (en)" at bounding box center [169, 6] width 113 height 9
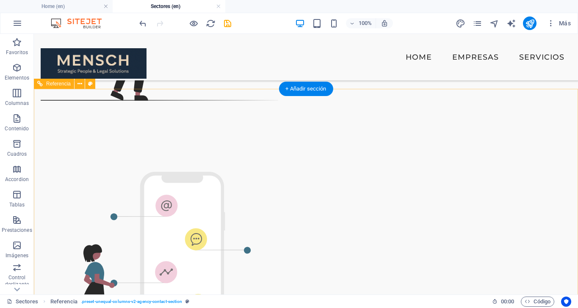
scroll to position [1651, 0]
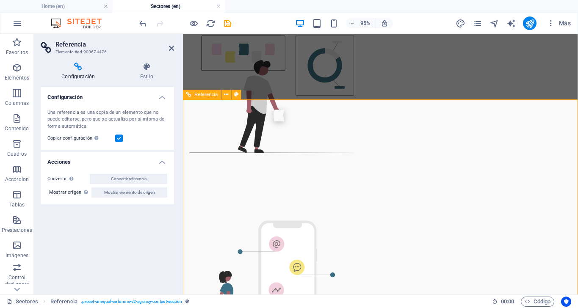
scroll to position [1757, 0]
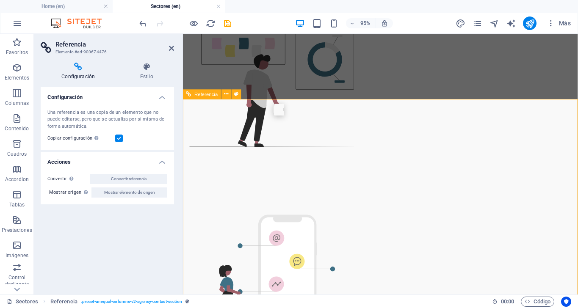
click at [120, 137] on label at bounding box center [119, 139] width 8 height 8
click at [0, 0] on input "Copiar configuración Usa la misma configuración (flex, animación, posición, est…" at bounding box center [0, 0] width 0 height 0
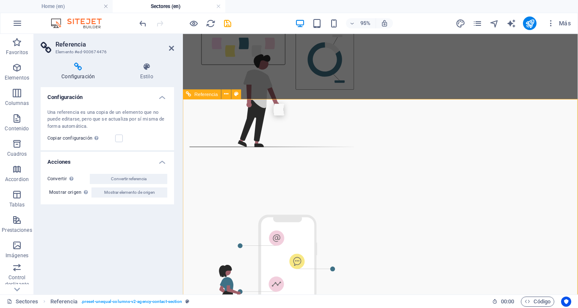
click at [118, 136] on label at bounding box center [119, 139] width 8 height 8
click at [0, 0] on input "Copiar configuración Usa la misma configuración (flex, animación, posición, est…" at bounding box center [0, 0] width 0 height 0
click at [147, 65] on icon at bounding box center [146, 67] width 55 height 8
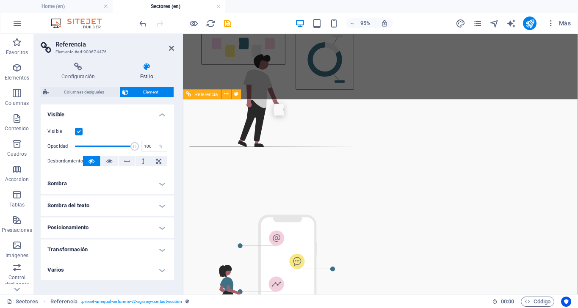
click at [169, 54] on header "Referencia Elemento #ed-900674476" at bounding box center [107, 45] width 133 height 22
drag, startPoint x: 169, startPoint y: 47, endPoint x: 153, endPoint y: 27, distance: 25.9
click at [169, 47] on icon at bounding box center [171, 48] width 5 height 7
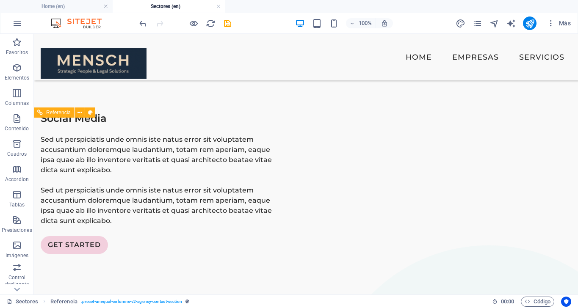
scroll to position [1901, 0]
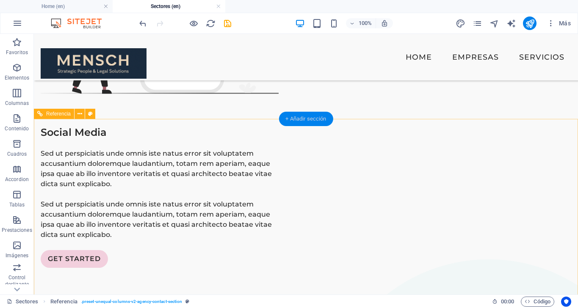
click at [309, 121] on div "+ Añadir sección" at bounding box center [306, 119] width 54 height 14
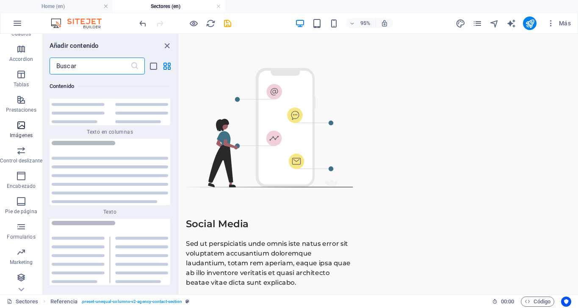
scroll to position [120, 0]
click at [19, 205] on icon "button" at bounding box center [21, 202] width 10 height 10
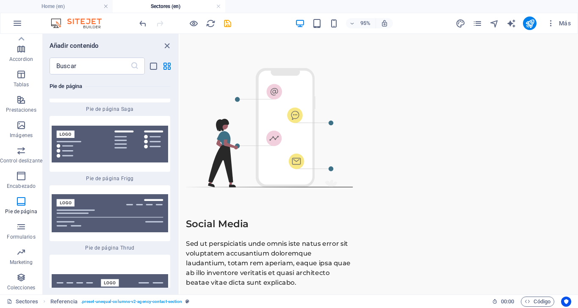
scroll to position [12196, 0]
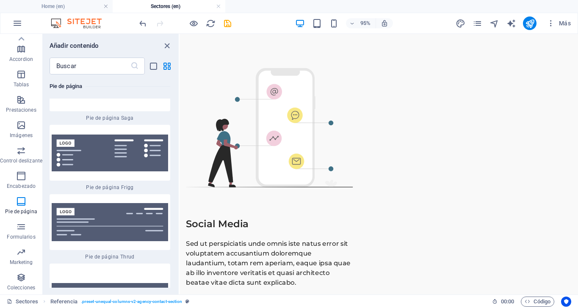
click at [118, 26] on img at bounding box center [110, 14] width 117 height 25
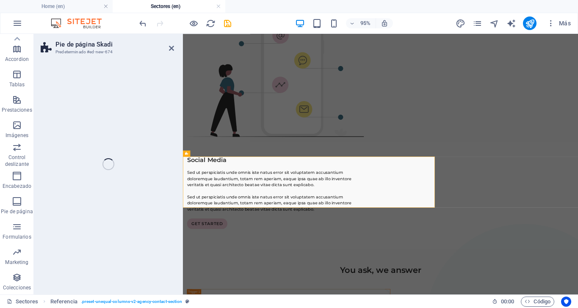
select select "rem"
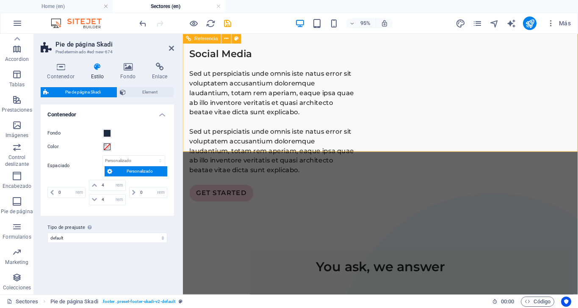
scroll to position [2151, 0]
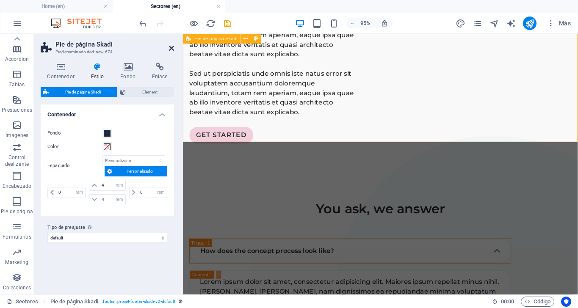
click at [172, 50] on icon at bounding box center [171, 48] width 5 height 7
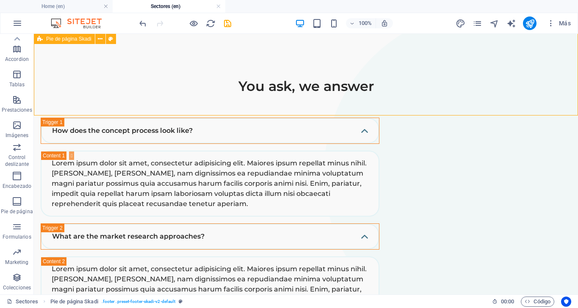
scroll to position [2064, 0]
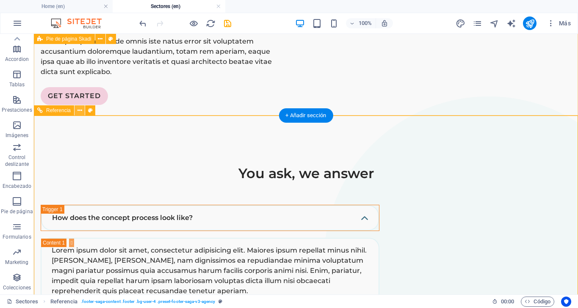
click at [79, 111] on icon at bounding box center [80, 110] width 5 height 9
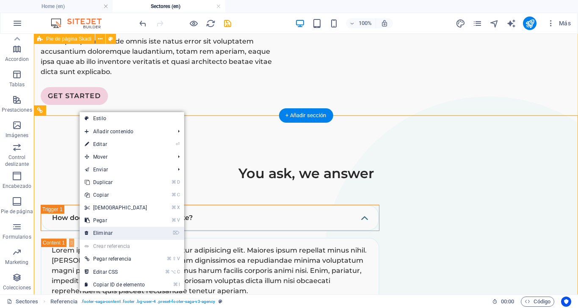
click at [115, 233] on link "⌦ Eliminar" at bounding box center [116, 233] width 73 height 13
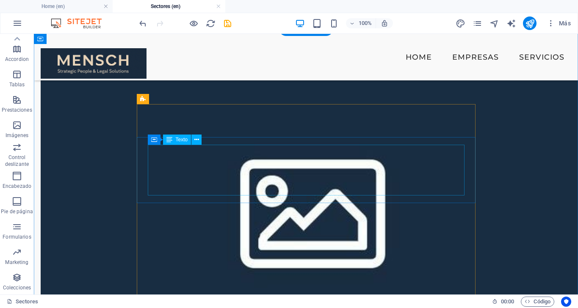
scroll to position [1042, 0]
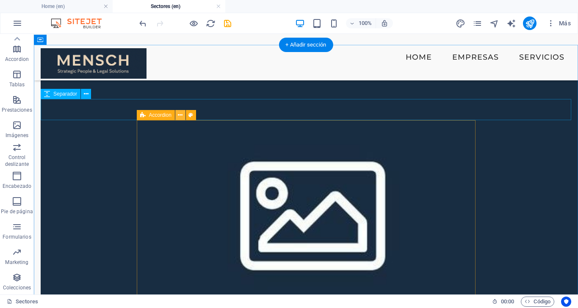
click at [179, 114] on icon at bounding box center [180, 115] width 5 height 9
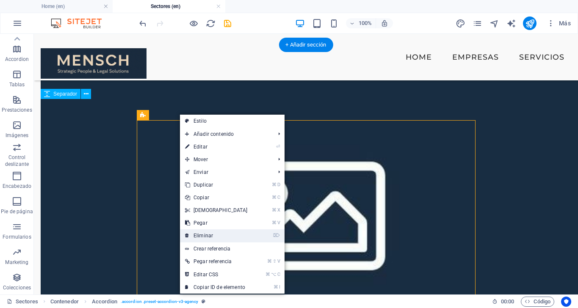
click at [215, 234] on link "⌦ Eliminar" at bounding box center [216, 236] width 73 height 13
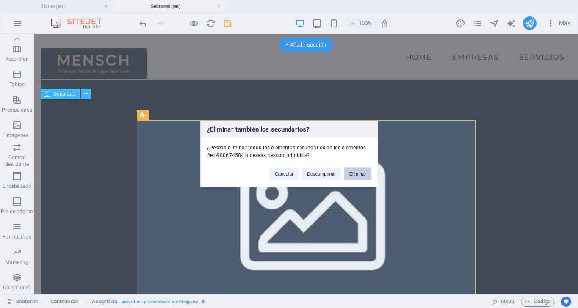
click at [356, 171] on button "Eliminar" at bounding box center [357, 174] width 27 height 13
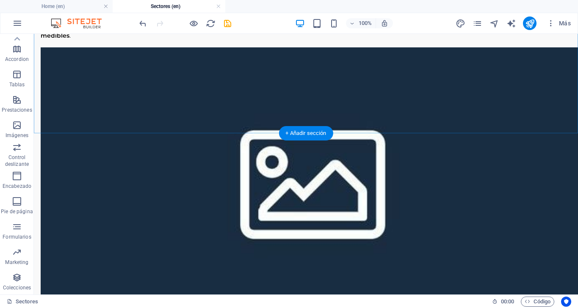
scroll to position [1087, 0]
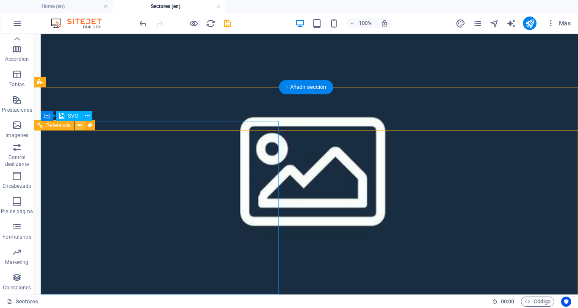
click at [78, 127] on icon at bounding box center [80, 125] width 5 height 9
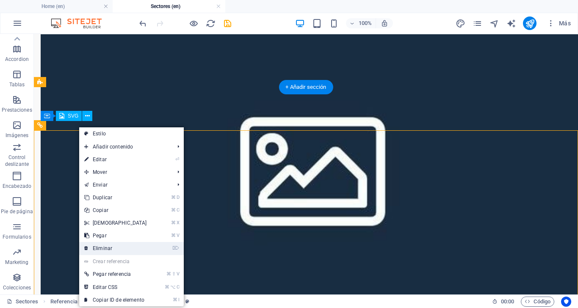
click at [108, 247] on link "⌦ Eliminar" at bounding box center [115, 248] width 73 height 13
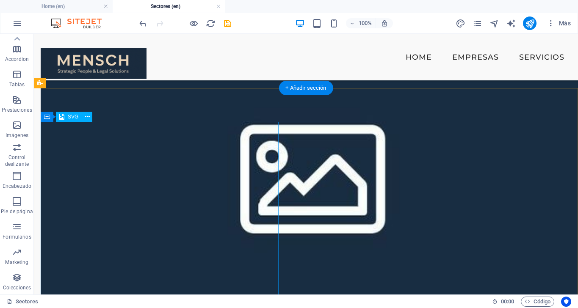
scroll to position [1077, 0]
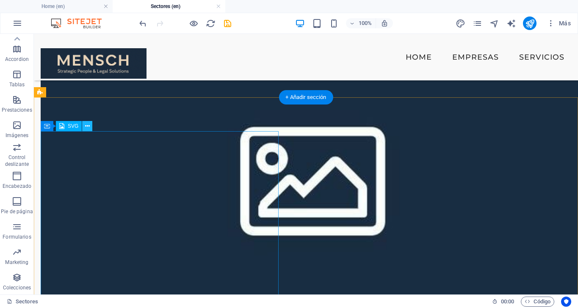
click at [87, 127] on icon at bounding box center [87, 126] width 5 height 9
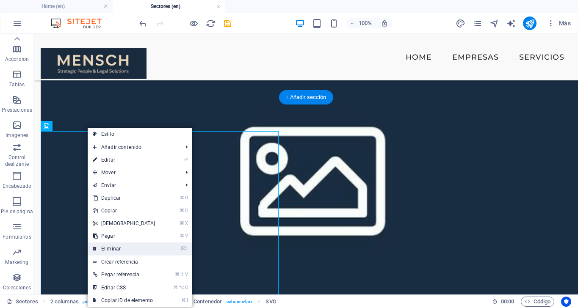
click at [117, 248] on link "⌦ Eliminar" at bounding box center [124, 249] width 73 height 13
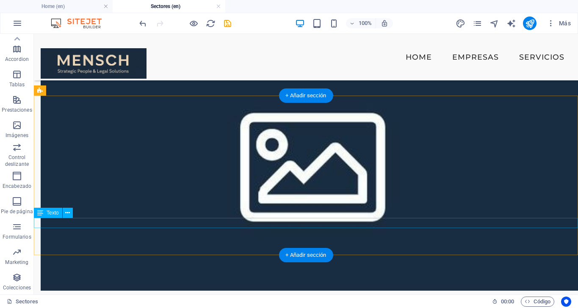
scroll to position [1091, 0]
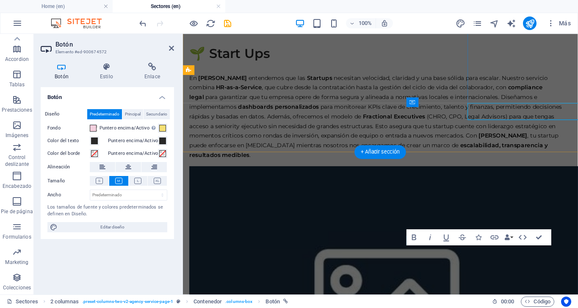
scroll to position [1227, 0]
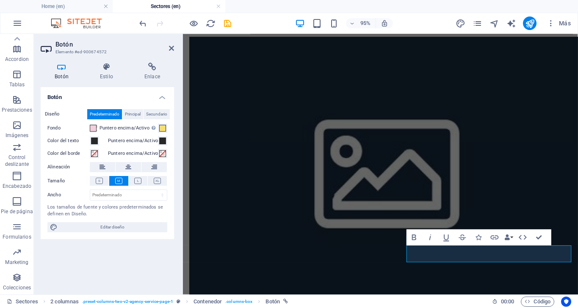
click at [172, 43] on h2 "Botón" at bounding box center [115, 45] width 119 height 8
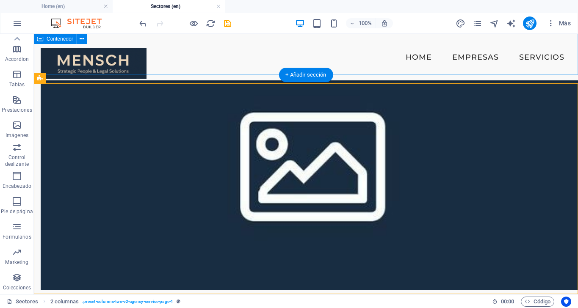
scroll to position [1091, 0]
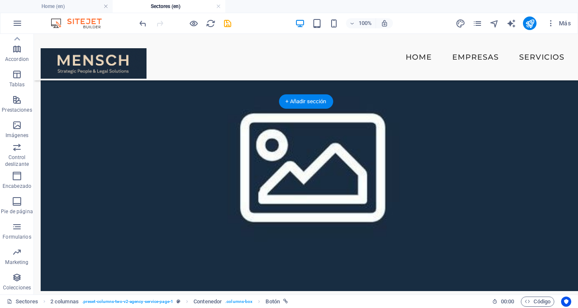
scroll to position [1073, 0]
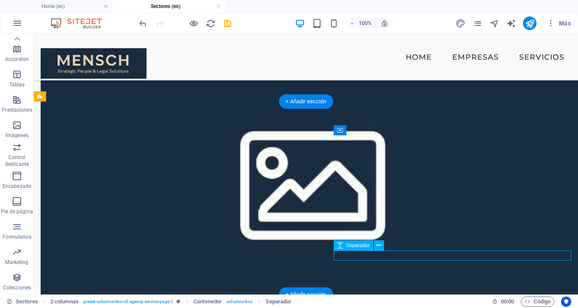
scroll to position [1063, 0]
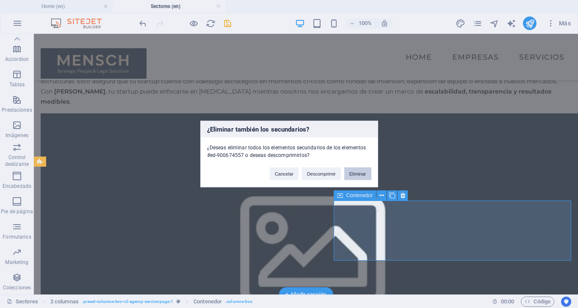
click at [355, 171] on button "Eliminar" at bounding box center [357, 174] width 27 height 13
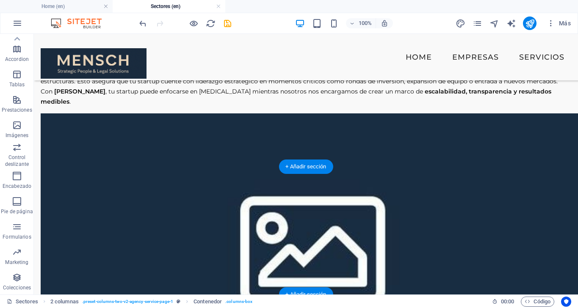
scroll to position [952, 0]
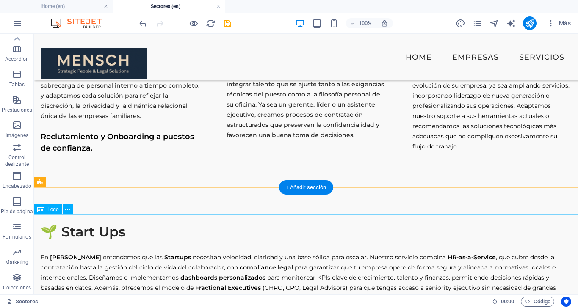
scroll to position [783, 0]
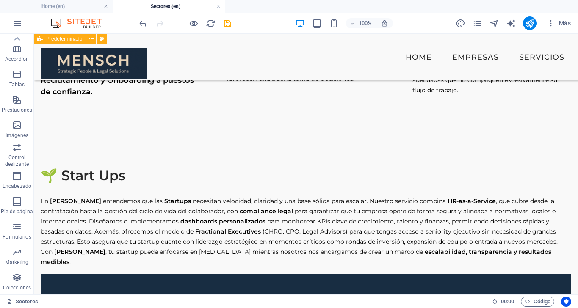
scroll to position [847, 0]
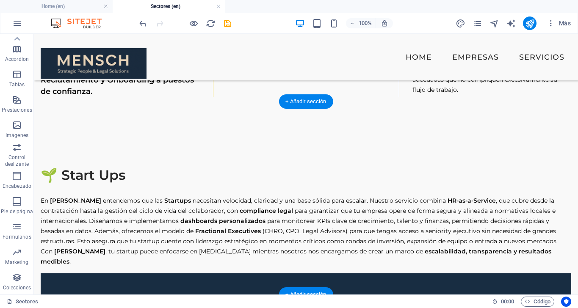
scroll to position [831, 0]
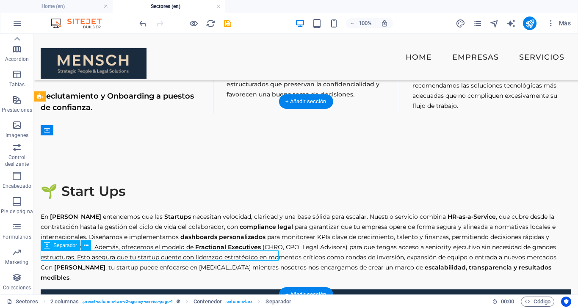
scroll to position [821, 0]
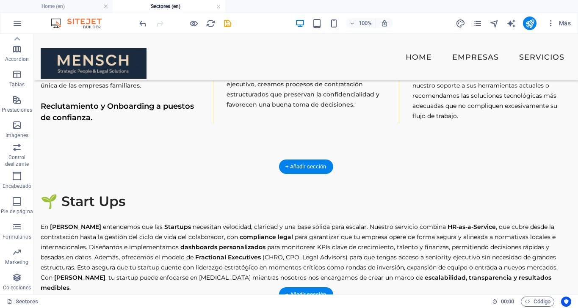
scroll to position [766, 0]
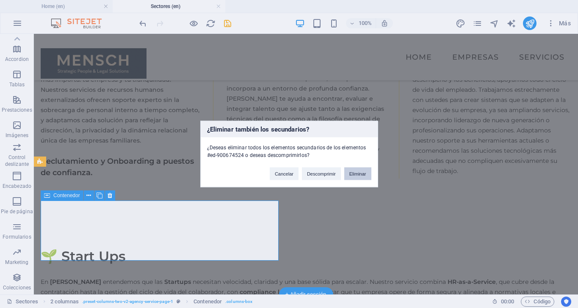
click at [355, 174] on button "Eliminar" at bounding box center [357, 174] width 27 height 13
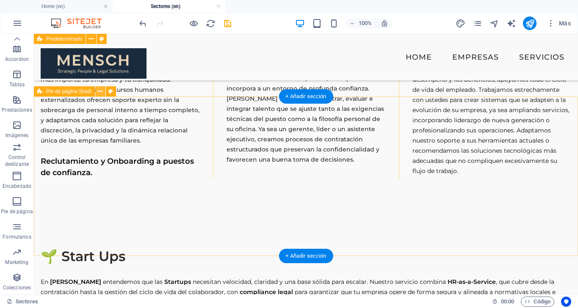
click at [99, 90] on icon at bounding box center [100, 91] width 5 height 9
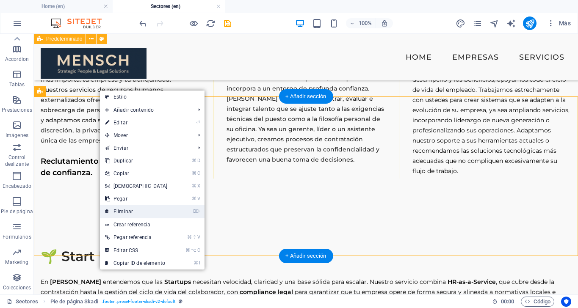
click at [133, 209] on link "⌦ Eliminar" at bounding box center [136, 211] width 73 height 13
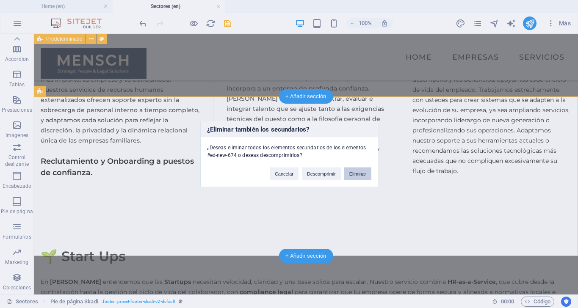
click at [357, 177] on button "Eliminar" at bounding box center [357, 174] width 27 height 13
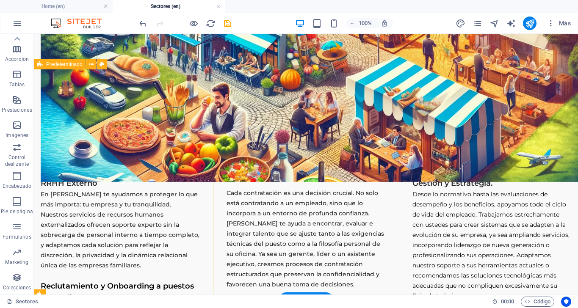
scroll to position [642, 0]
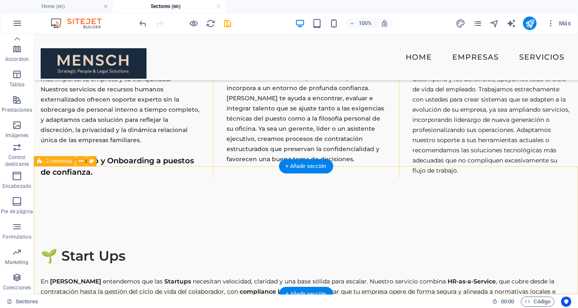
scroll to position [766, 0]
click at [300, 167] on div "+ Añadir sección" at bounding box center [306, 167] width 54 height 14
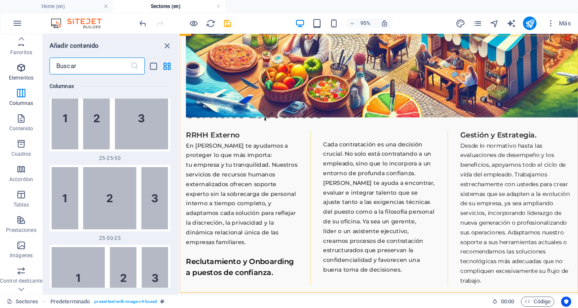
scroll to position [0, 0]
click at [20, 66] on icon "button" at bounding box center [21, 68] width 10 height 10
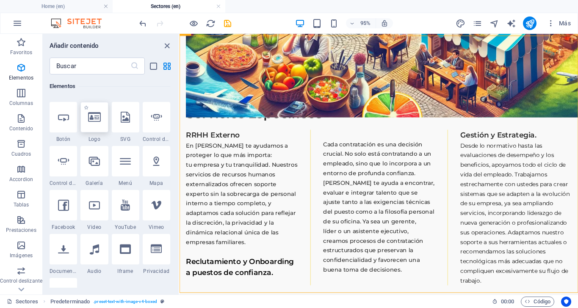
scroll to position [160, 0]
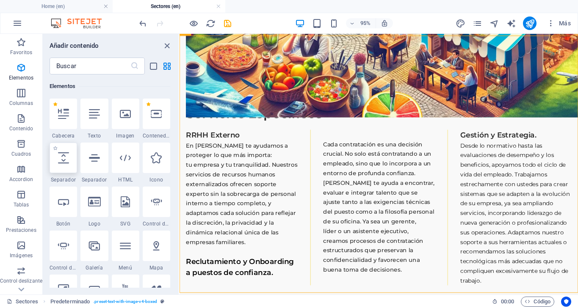
click at [65, 155] on icon at bounding box center [63, 158] width 11 height 11
select select "px"
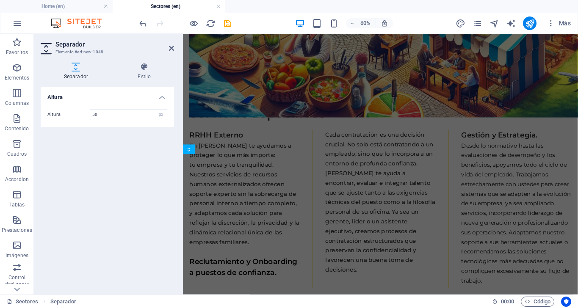
scroll to position [912, 0]
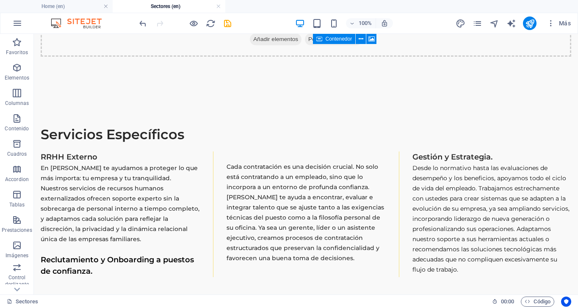
scroll to position [669, 0]
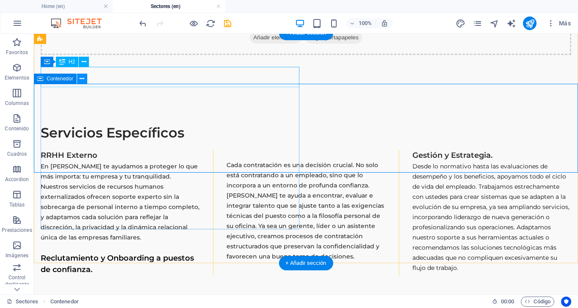
click at [81, 78] on icon at bounding box center [82, 79] width 5 height 9
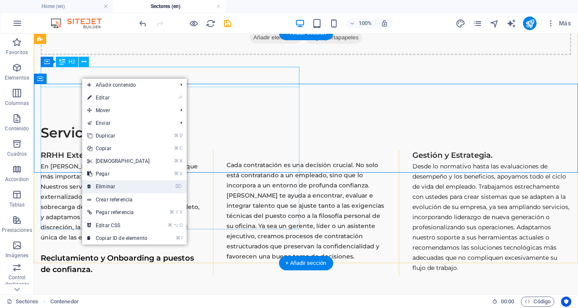
click at [110, 185] on link "⌦ Eliminar" at bounding box center [118, 186] width 73 height 13
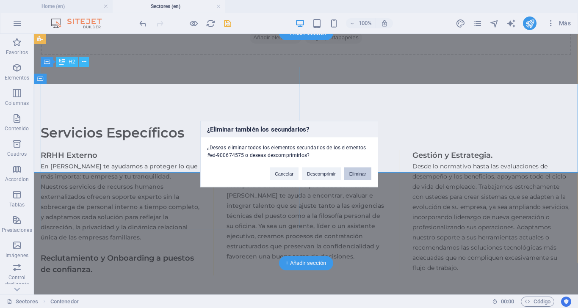
click at [357, 173] on button "Eliminar" at bounding box center [357, 174] width 27 height 13
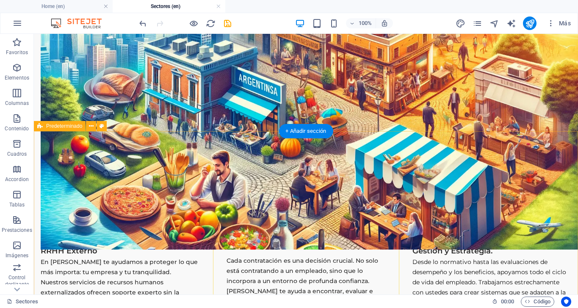
scroll to position [575, 0]
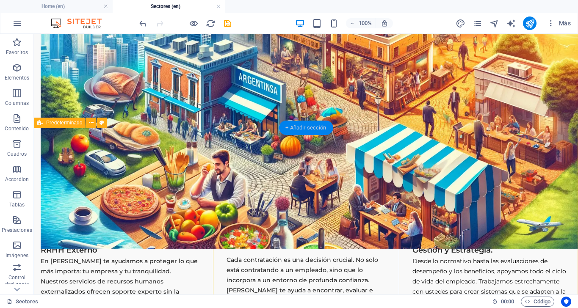
click at [308, 126] on div "+ Añadir sección" at bounding box center [306, 128] width 54 height 14
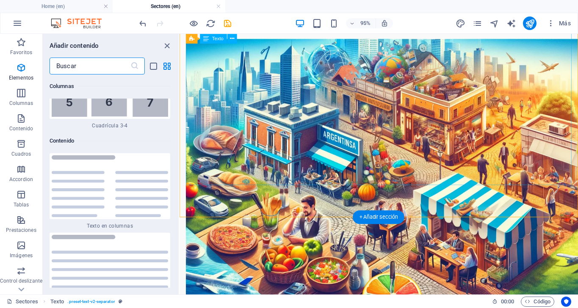
scroll to position [2874, 0]
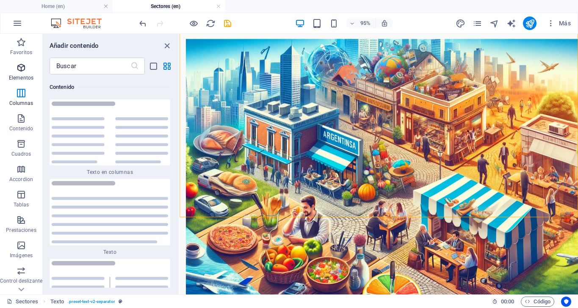
click at [19, 65] on icon "button" at bounding box center [21, 68] width 10 height 10
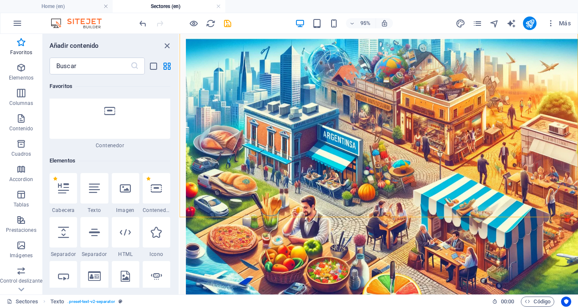
scroll to position [112, 0]
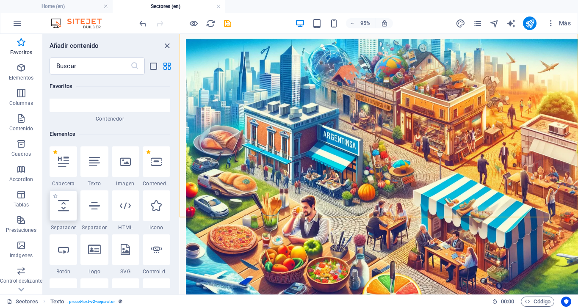
click at [65, 202] on icon at bounding box center [63, 205] width 11 height 11
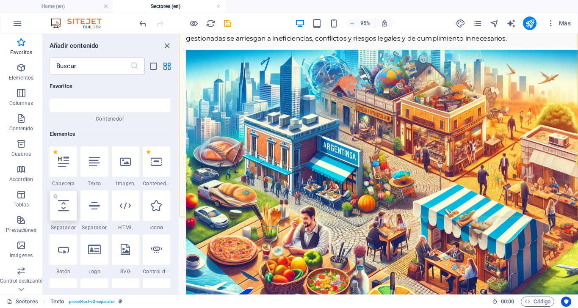
select select "px"
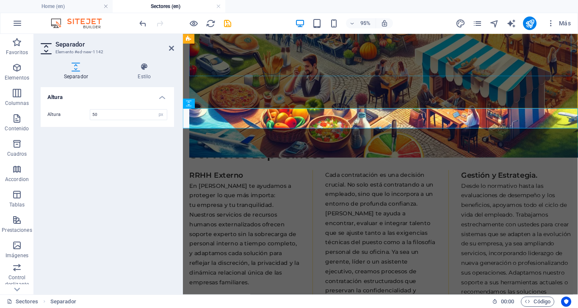
scroll to position [753, 0]
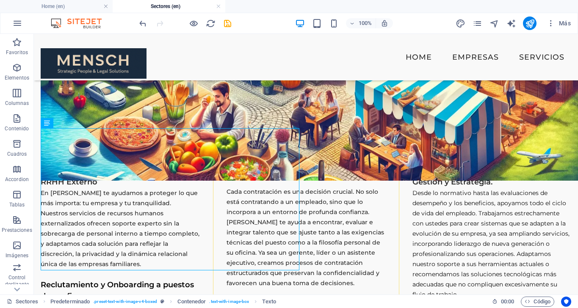
scroll to position [636, 0]
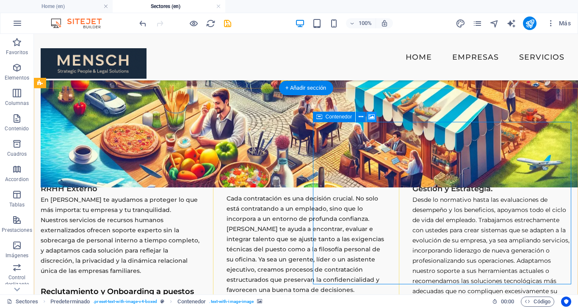
click at [370, 119] on icon at bounding box center [372, 117] width 6 height 9
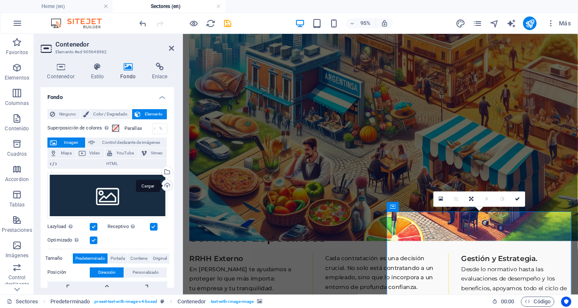
click at [167, 180] on div "Cargar" at bounding box center [166, 186] width 13 height 13
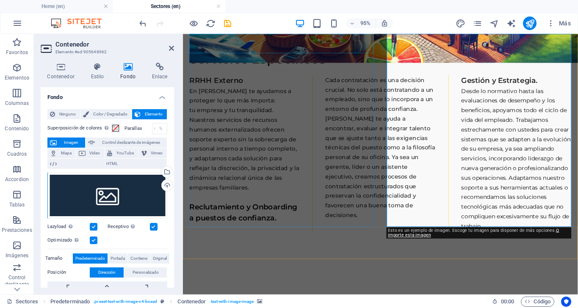
scroll to position [824, 0]
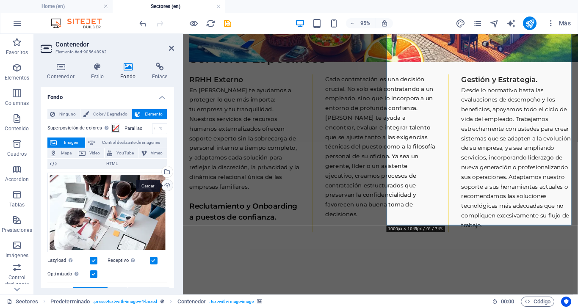
click at [166, 185] on div "Cargar" at bounding box center [166, 186] width 13 height 13
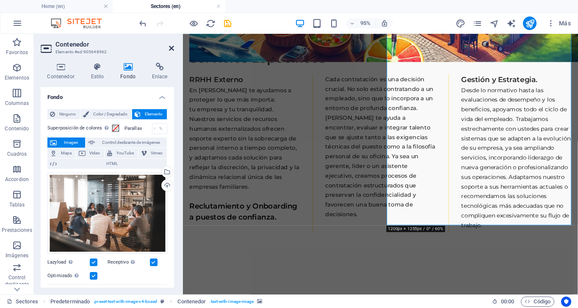
click at [169, 49] on icon at bounding box center [171, 48] width 5 height 7
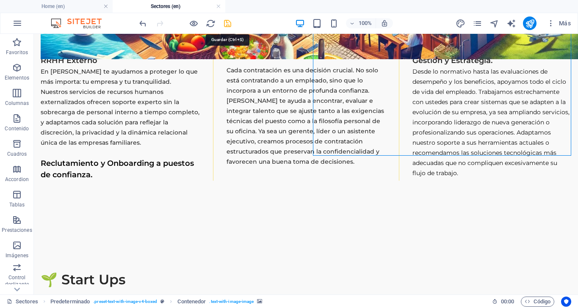
click at [229, 22] on icon "save" at bounding box center [228, 24] width 10 height 10
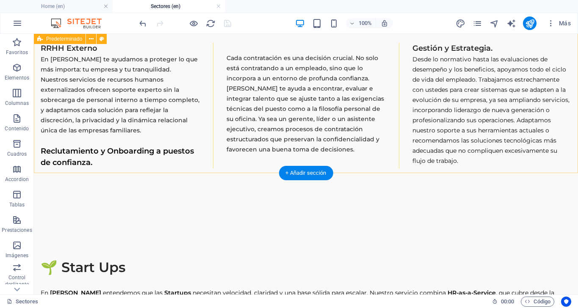
scroll to position [781, 0]
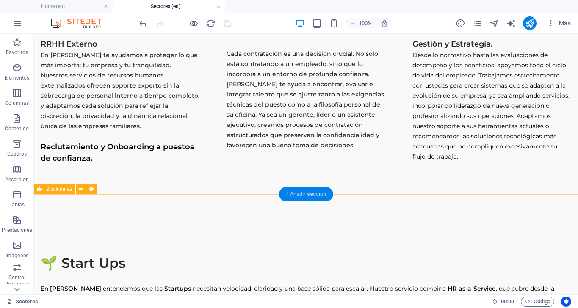
click at [297, 191] on div "+ Añadir sección" at bounding box center [306, 194] width 54 height 14
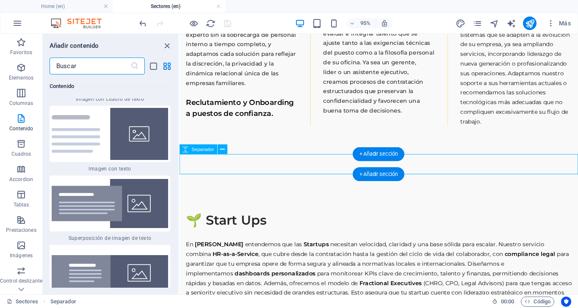
scroll to position [3157, 0]
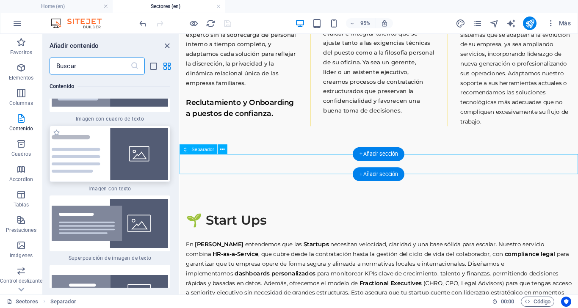
click at [113, 176] on img at bounding box center [110, 154] width 117 height 52
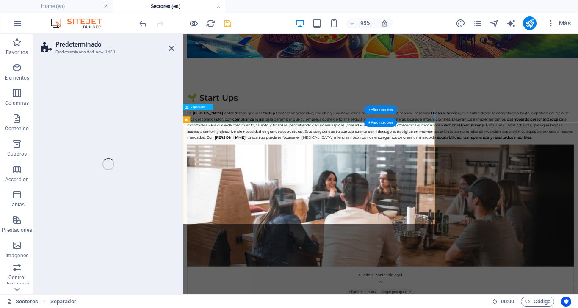
select select "rem"
select select "px"
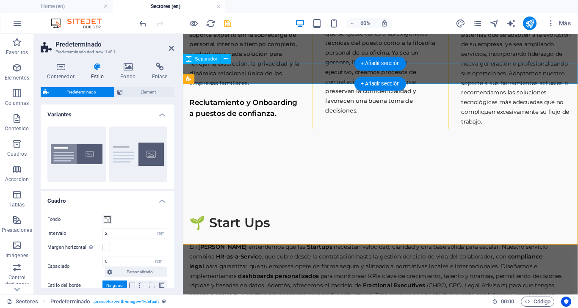
scroll to position [1029, 0]
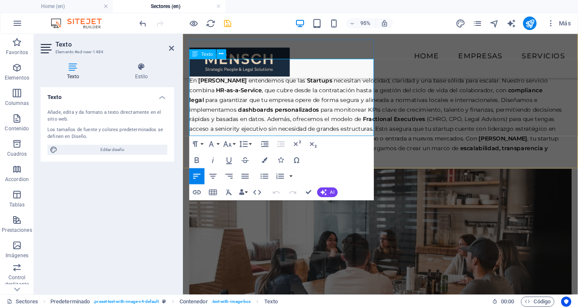
scroll to position [1073, 0]
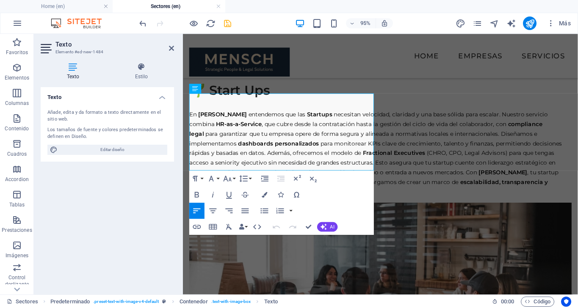
drag, startPoint x: 318, startPoint y: 173, endPoint x: 180, endPoint y: 100, distance: 155.6
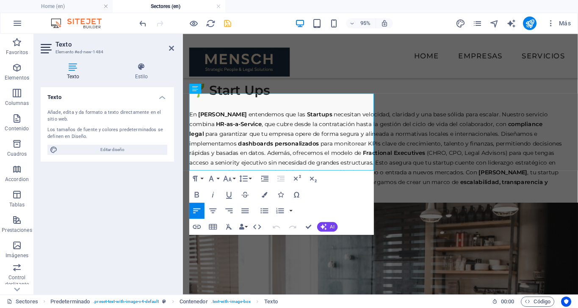
scroll to position [1063, 0]
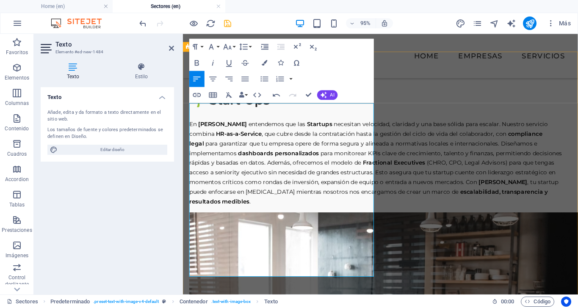
drag, startPoint x: 367, startPoint y: 281, endPoint x: 391, endPoint y: 109, distance: 174.1
click at [209, 47] on icon "button" at bounding box center [212, 47] width 10 height 10
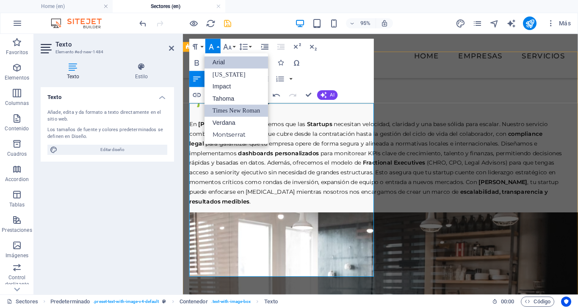
scroll to position [0, 0]
click at [224, 133] on link "Montserrat" at bounding box center [237, 135] width 64 height 12
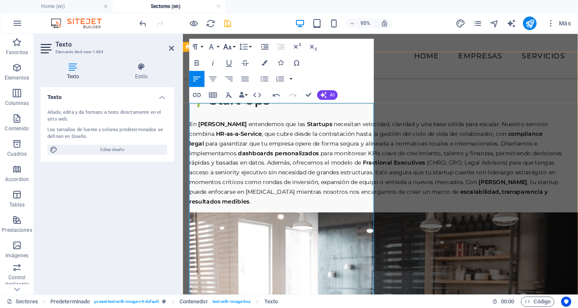
click at [231, 47] on icon "button" at bounding box center [228, 47] width 8 height 6
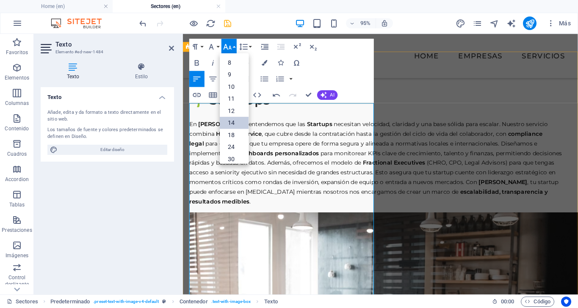
click at [238, 119] on link "14" at bounding box center [234, 123] width 29 height 12
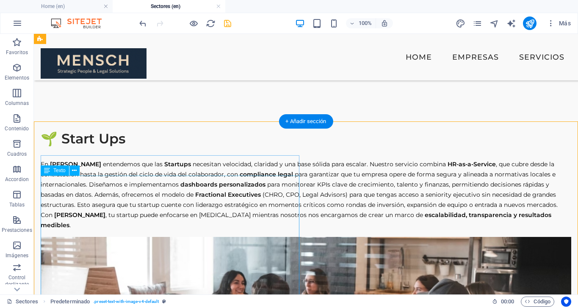
scroll to position [842, 0]
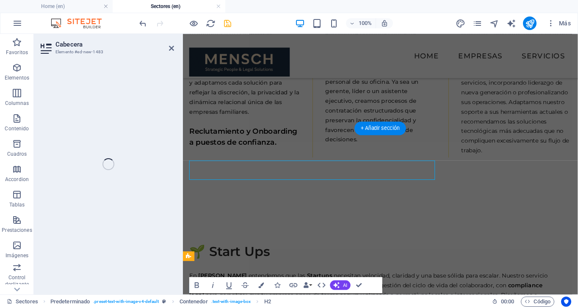
scroll to position [988, 0]
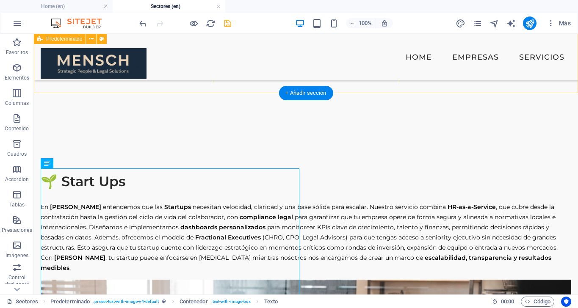
scroll to position [861, 0]
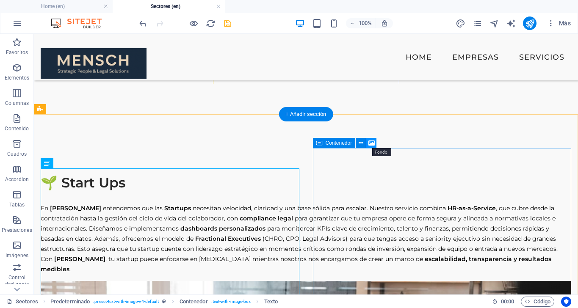
click at [371, 142] on icon at bounding box center [372, 143] width 6 height 9
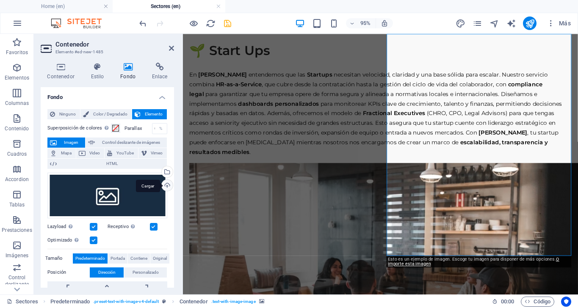
click at [167, 187] on div "Cargar" at bounding box center [166, 186] width 13 height 13
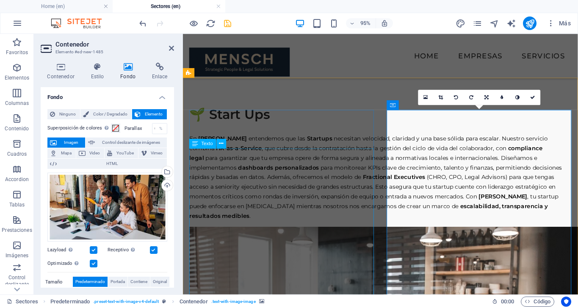
scroll to position [1035, 0]
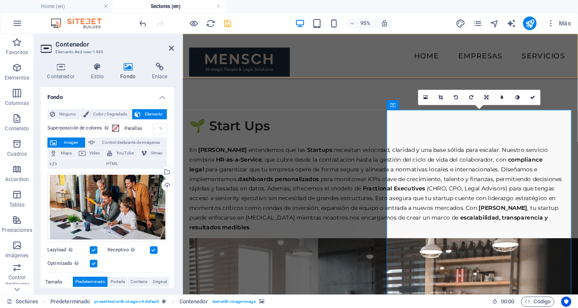
click at [168, 49] on header "Contenedor Elemento #ed-new-1485" at bounding box center [107, 45] width 133 height 22
click at [170, 49] on icon at bounding box center [171, 48] width 5 height 7
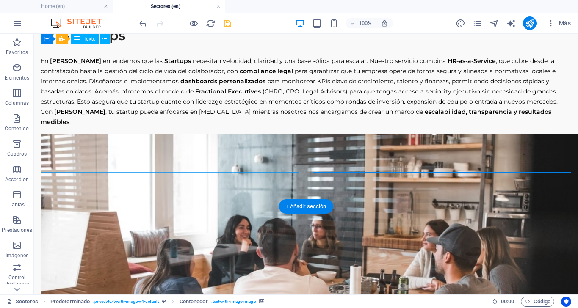
scroll to position [1009, 0]
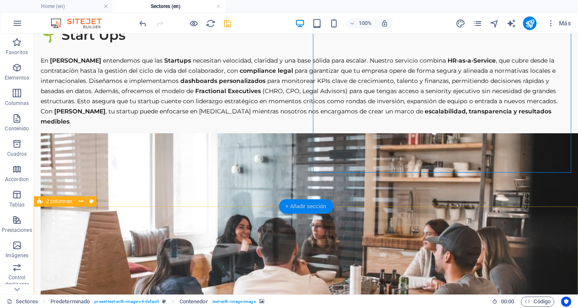
click at [312, 203] on div "+ Añadir sección" at bounding box center [306, 207] width 54 height 14
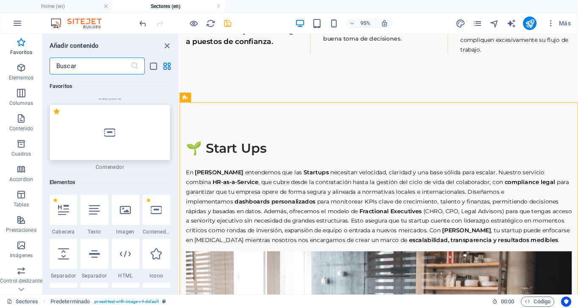
scroll to position [86, 0]
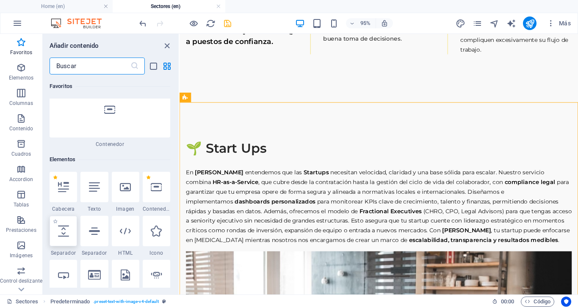
click at [59, 229] on icon at bounding box center [63, 231] width 11 height 11
select select "px"
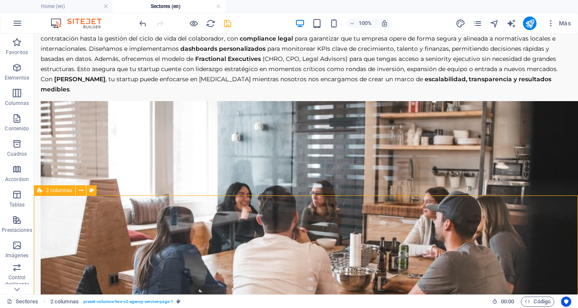
scroll to position [1045, 0]
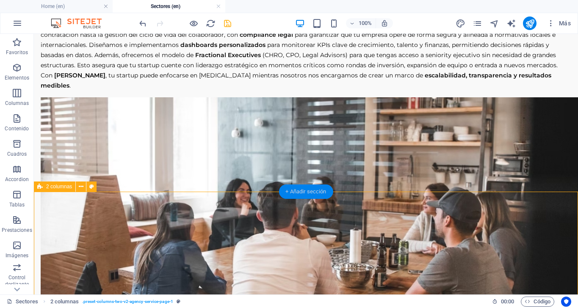
click at [308, 192] on div "+ Añadir sección" at bounding box center [306, 192] width 54 height 14
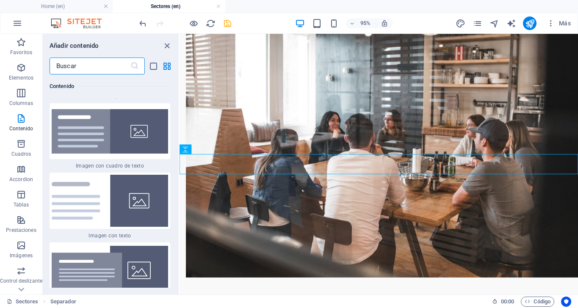
scroll to position [3123, 0]
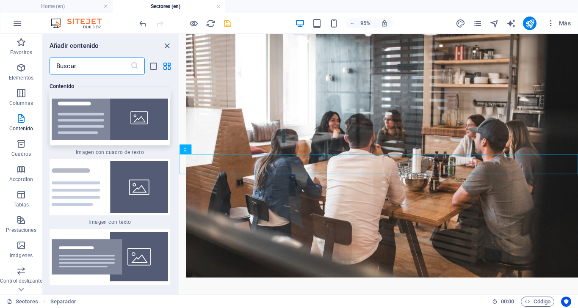
click at [122, 134] on img at bounding box center [110, 118] width 117 height 44
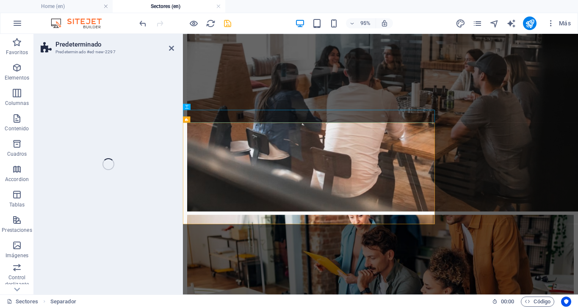
select select "rem"
select select "px"
select select "preset-text-with-image-v4-boxed"
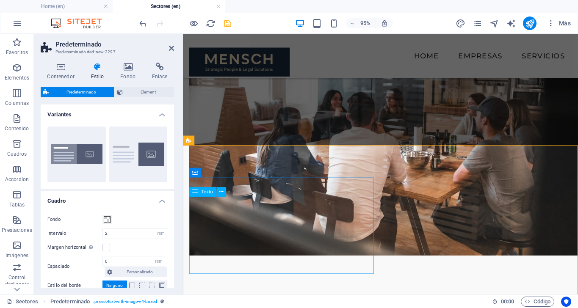
scroll to position [1286, 0]
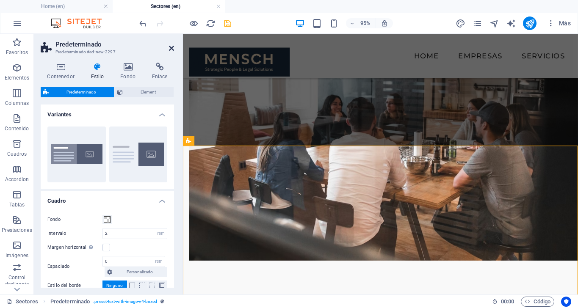
click at [172, 46] on icon at bounding box center [171, 48] width 5 height 7
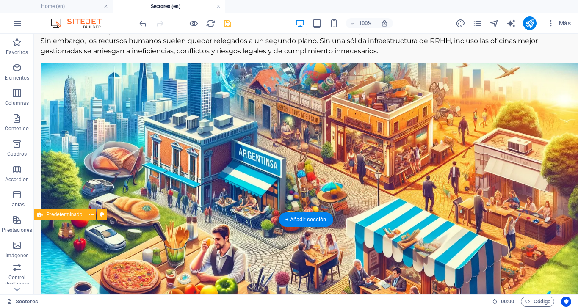
scroll to position [505, 0]
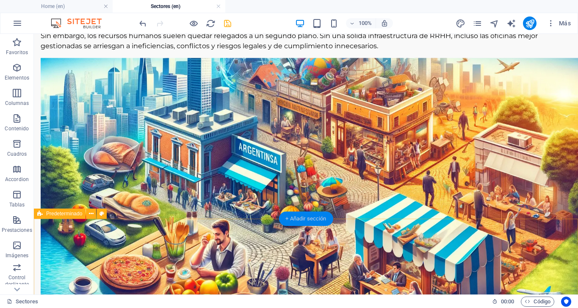
click at [303, 222] on div "+ Añadir sección" at bounding box center [306, 219] width 54 height 14
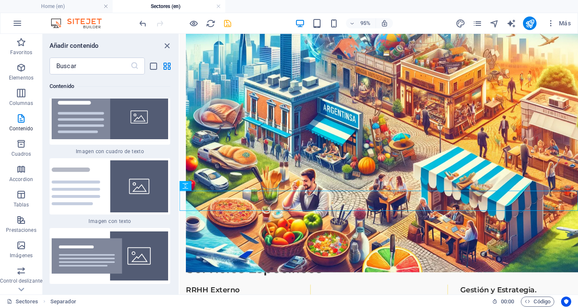
scroll to position [3102, 0]
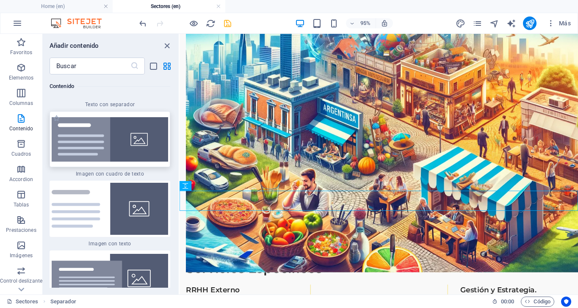
click at [129, 159] on img at bounding box center [110, 139] width 117 height 44
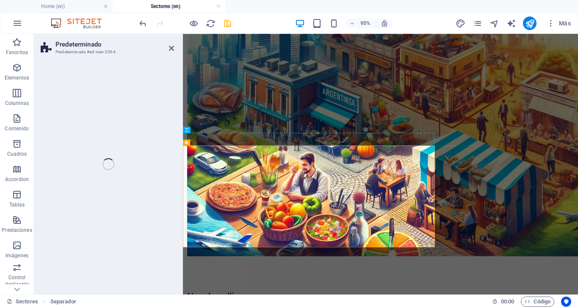
select select "rem"
select select "px"
select select "preset-text-with-image-v4-boxed"
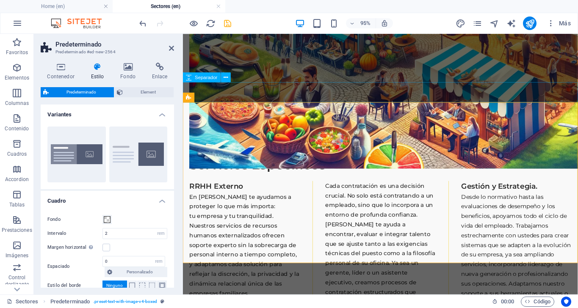
scroll to position [717, 0]
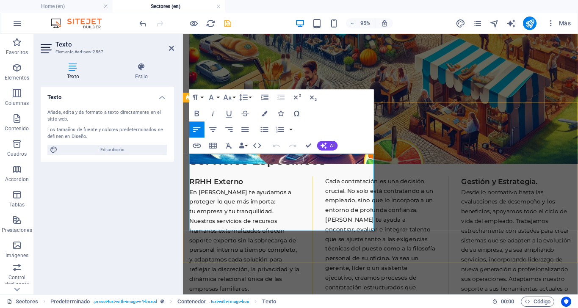
drag, startPoint x: 316, startPoint y: 236, endPoint x: 186, endPoint y: 166, distance: 148.4
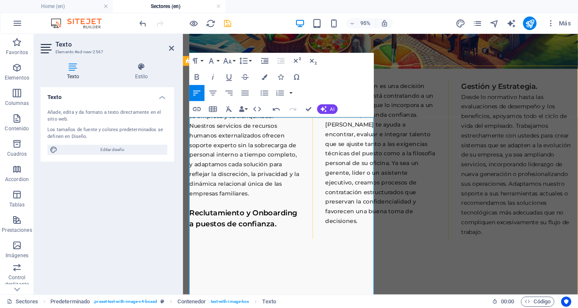
scroll to position [842, 0]
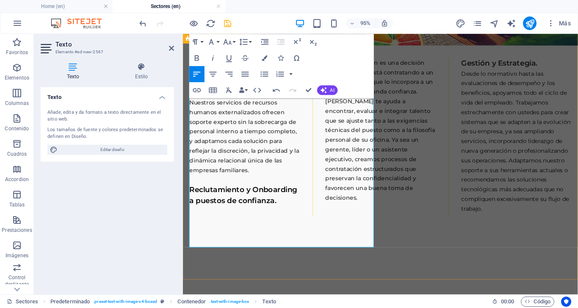
drag, startPoint x: 236, startPoint y: 256, endPoint x: 186, endPoint y: 39, distance: 222.9
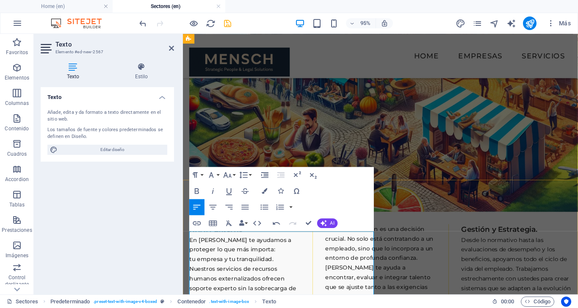
scroll to position [635, 0]
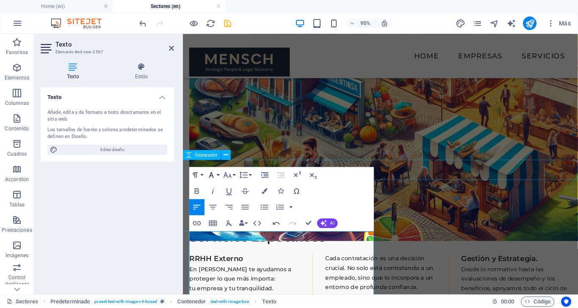
click at [214, 171] on icon "button" at bounding box center [212, 175] width 10 height 10
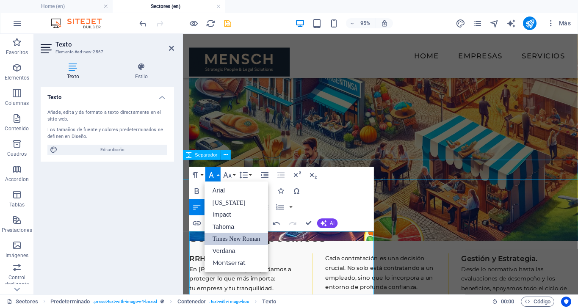
scroll to position [0, 0]
click at [234, 262] on link "Montserrat" at bounding box center [237, 263] width 64 height 12
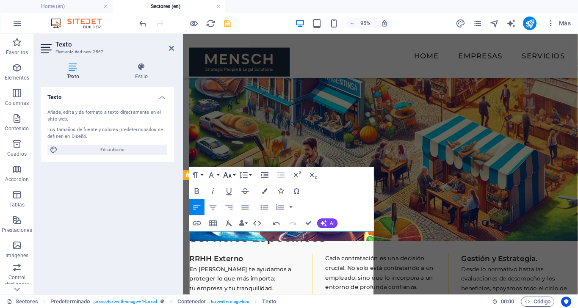
click at [233, 173] on button "Font Size" at bounding box center [229, 175] width 15 height 16
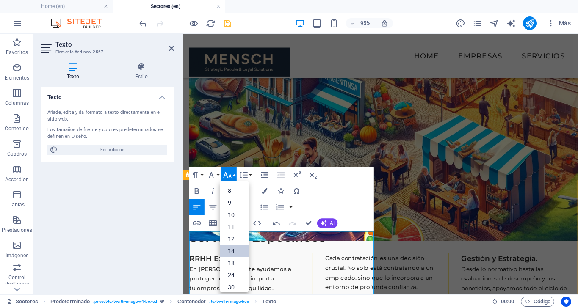
click at [239, 250] on link "14" at bounding box center [234, 251] width 29 height 12
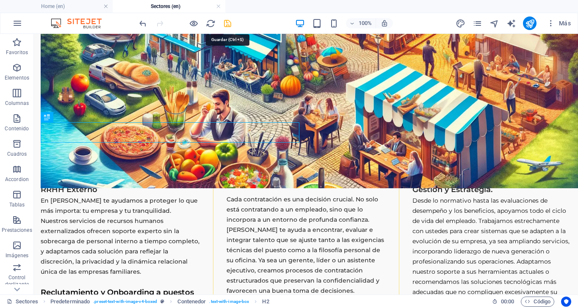
click at [225, 23] on icon "save" at bounding box center [228, 24] width 10 height 10
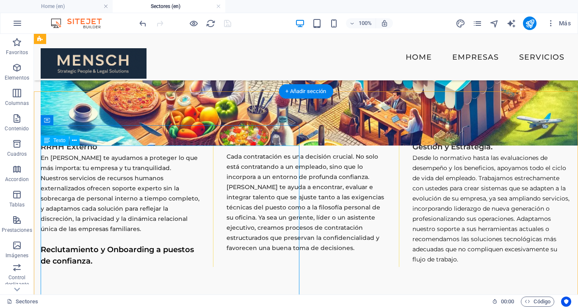
scroll to position [612, 0]
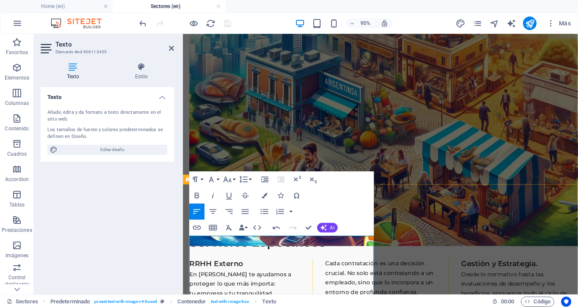
scroll to position [637, 0]
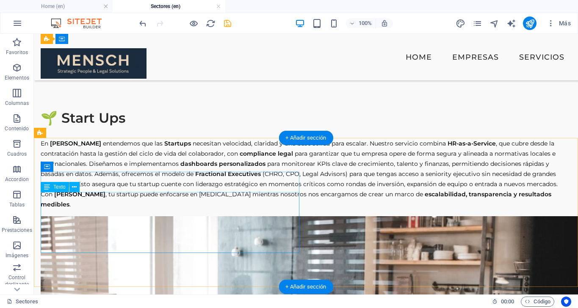
scroll to position [1365, 0]
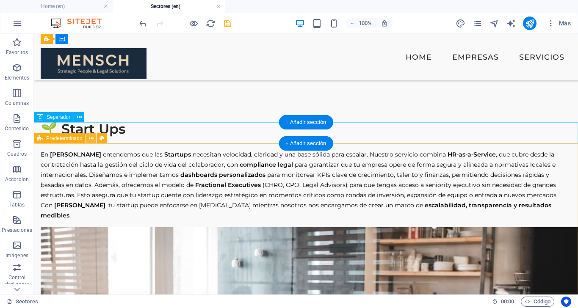
click at [92, 137] on icon at bounding box center [91, 138] width 5 height 9
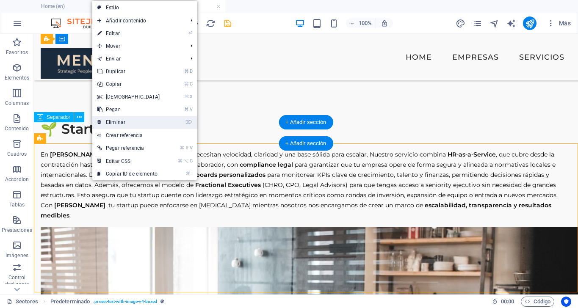
click at [119, 122] on link "⌦ Eliminar" at bounding box center [128, 122] width 73 height 13
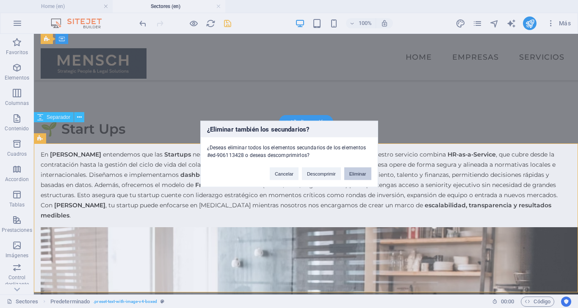
click at [352, 172] on button "Eliminar" at bounding box center [357, 174] width 27 height 13
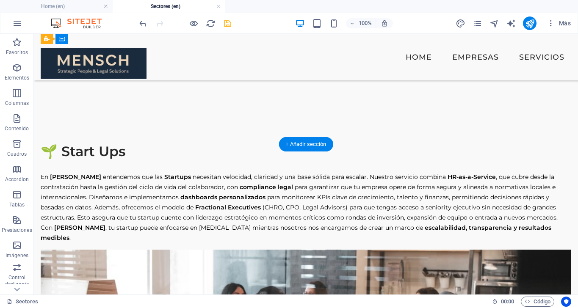
scroll to position [1341, 0]
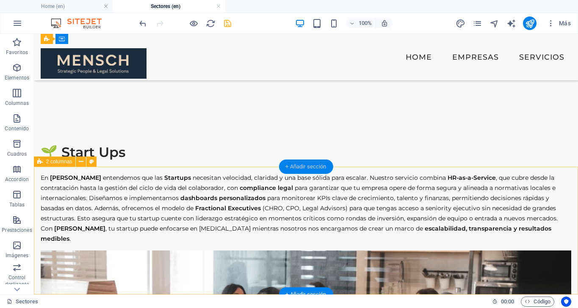
click at [300, 170] on div "+ Añadir sección" at bounding box center [306, 167] width 54 height 14
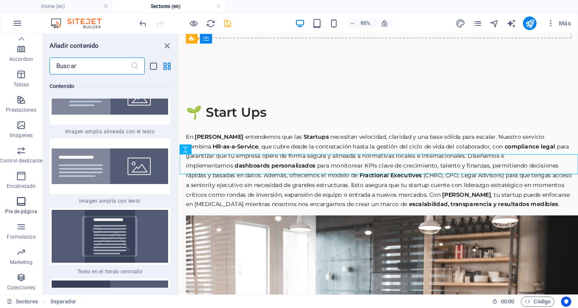
scroll to position [120, 0]
click at [21, 203] on icon "button" at bounding box center [21, 202] width 10 height 10
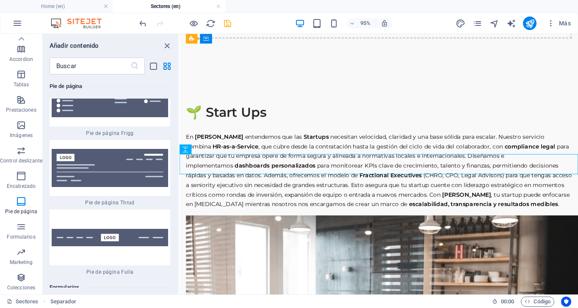
scroll to position [12261, 0]
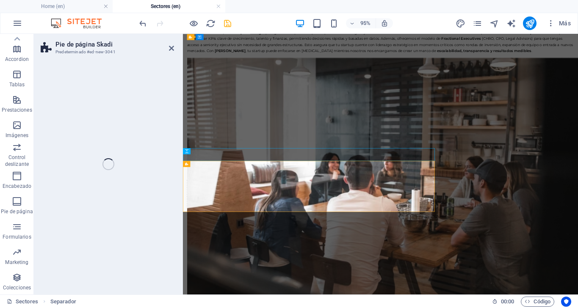
scroll to position [1588, 0]
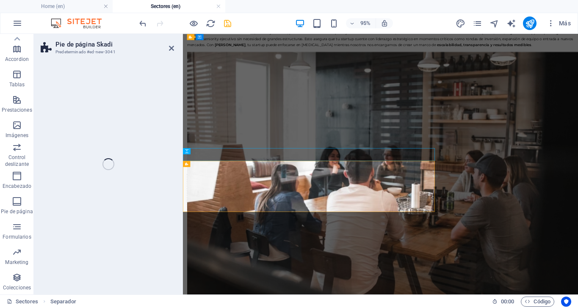
select select "rem"
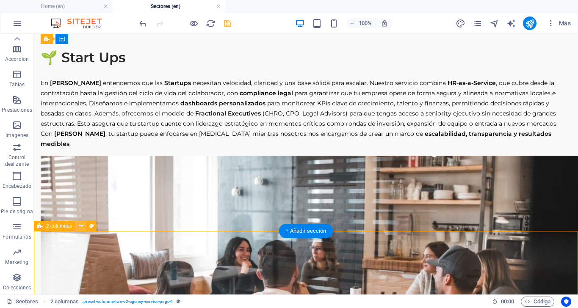
click at [80, 227] on icon at bounding box center [81, 226] width 5 height 9
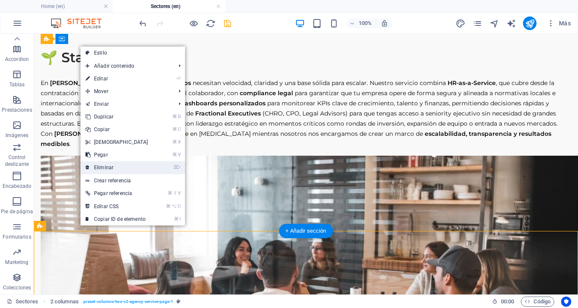
click at [108, 167] on link "⌦ Eliminar" at bounding box center [116, 167] width 73 height 13
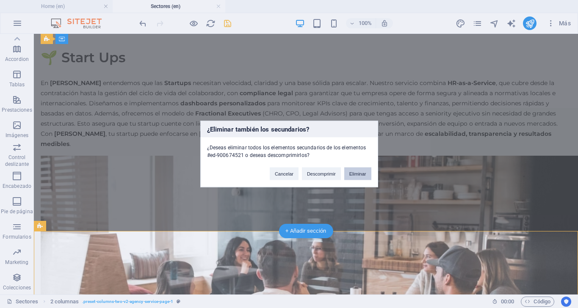
click at [361, 176] on button "Eliminar" at bounding box center [357, 174] width 27 height 13
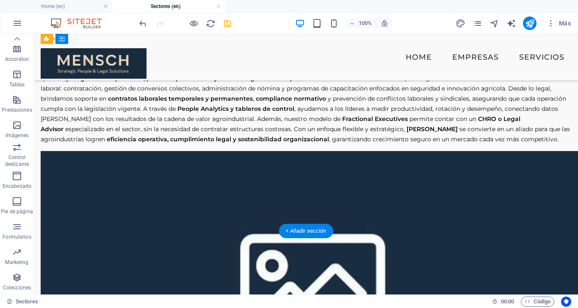
scroll to position [994, 0]
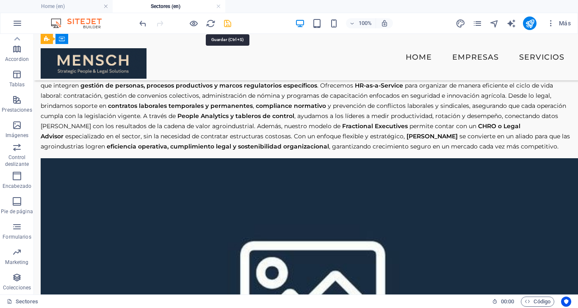
click at [229, 25] on icon "save" at bounding box center [228, 24] width 10 height 10
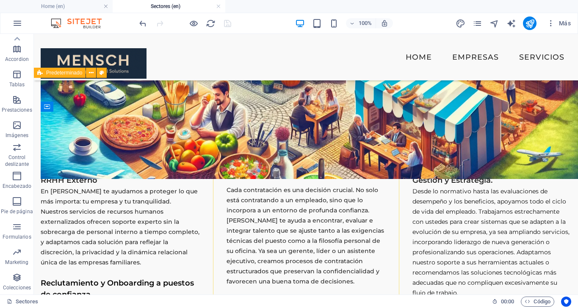
scroll to position [643, 0]
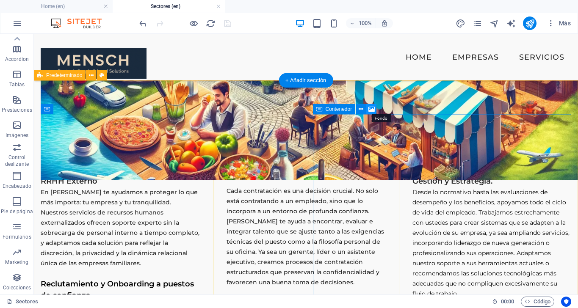
click at [370, 108] on icon at bounding box center [372, 109] width 6 height 9
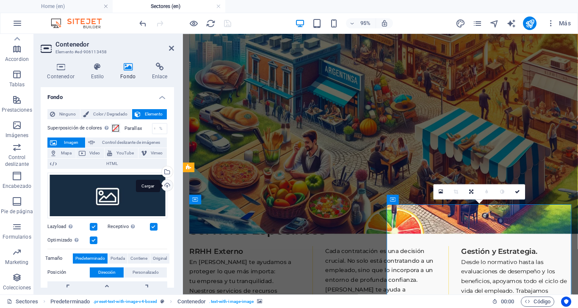
click at [164, 189] on div "Cargar" at bounding box center [166, 186] width 13 height 13
click at [442, 195] on icon at bounding box center [441, 192] width 5 height 6
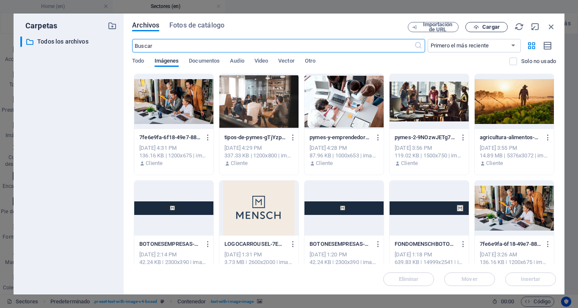
click at [484, 25] on span "Cargar" at bounding box center [491, 27] width 17 height 5
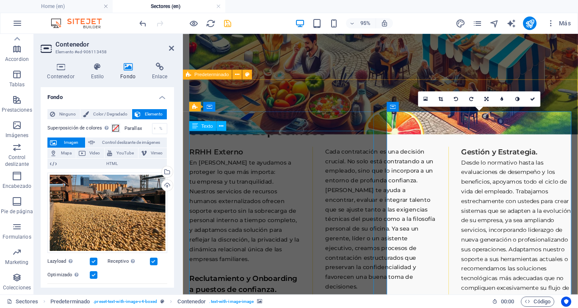
scroll to position [763, 0]
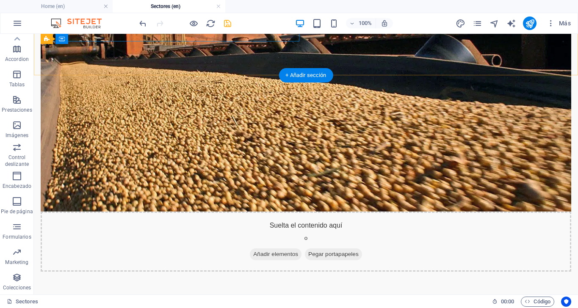
scroll to position [1150, 0]
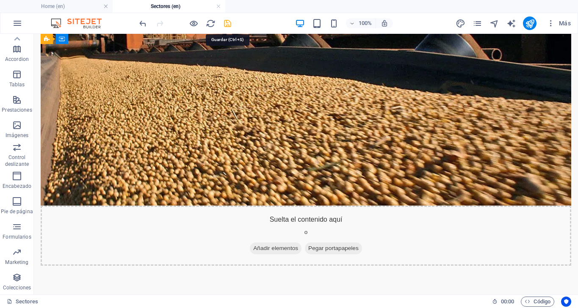
click at [228, 24] on icon "save" at bounding box center [228, 24] width 10 height 10
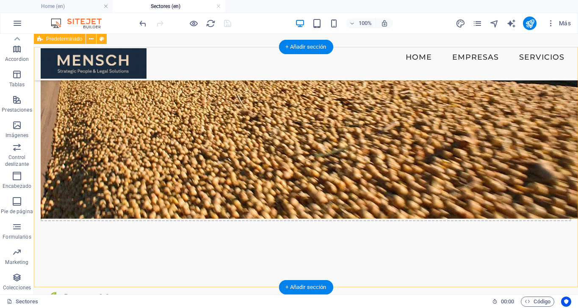
scroll to position [1191, 0]
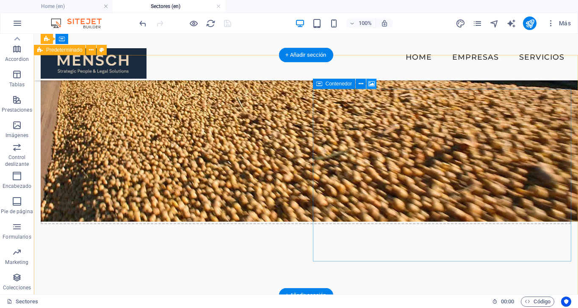
click at [371, 86] on icon at bounding box center [372, 84] width 6 height 9
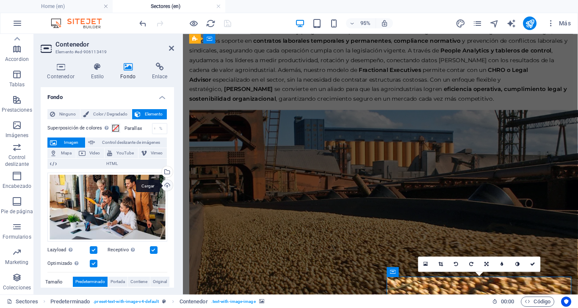
click at [166, 182] on div "Cargar" at bounding box center [166, 186] width 13 height 13
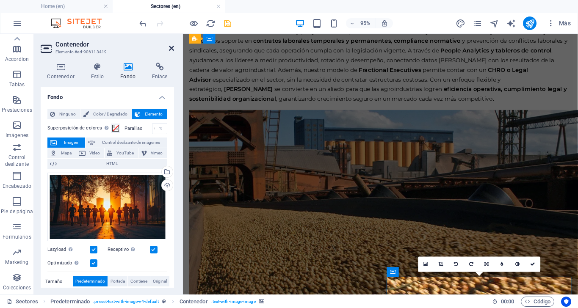
click at [171, 45] on link at bounding box center [171, 48] width 5 height 7
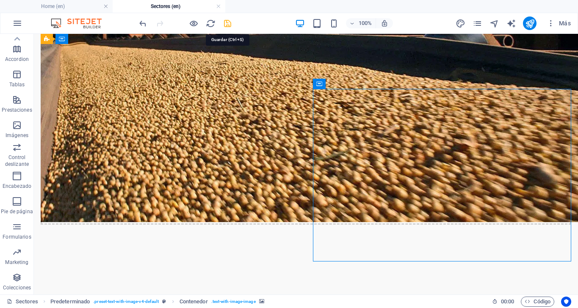
click at [228, 22] on icon "save" at bounding box center [228, 24] width 10 height 10
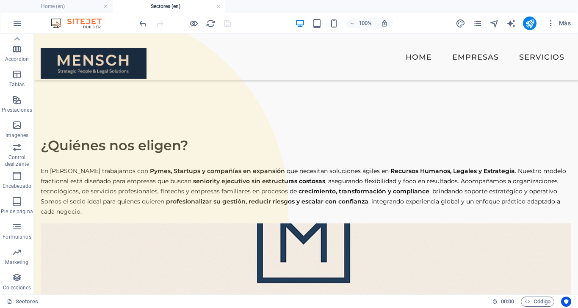
scroll to position [0, 0]
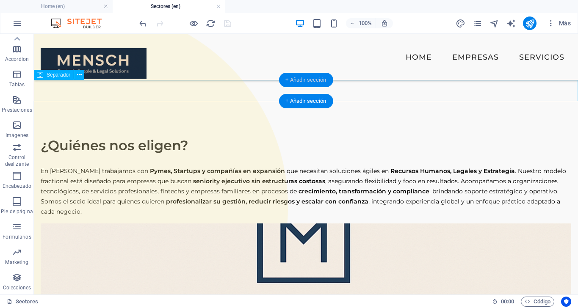
click at [303, 80] on div "+ Añadir sección" at bounding box center [306, 80] width 54 height 14
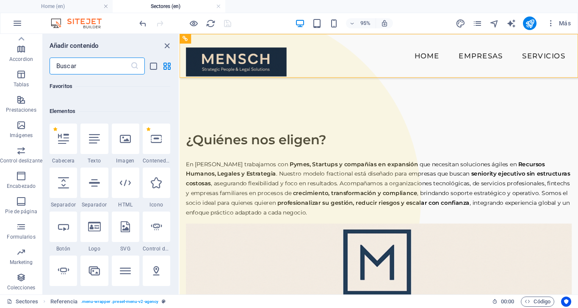
scroll to position [178, 0]
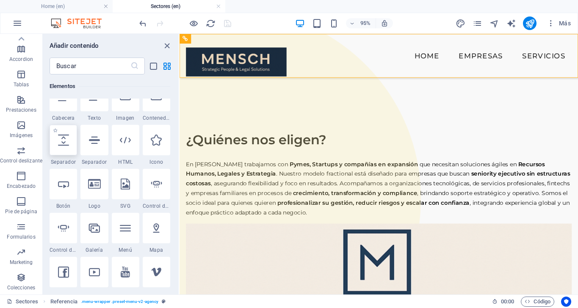
click at [64, 146] on div at bounding box center [64, 140] width 28 height 31
select select "px"
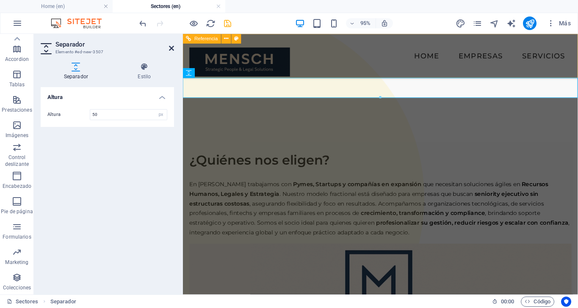
click at [170, 49] on icon at bounding box center [171, 48] width 5 height 7
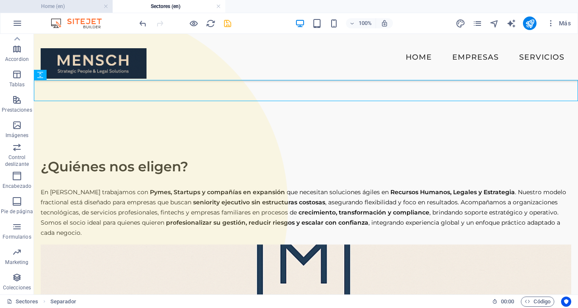
click at [75, 6] on h4 "Home (en)" at bounding box center [56, 6] width 113 height 9
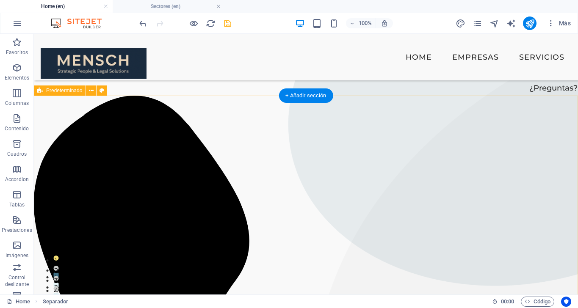
scroll to position [0, 0]
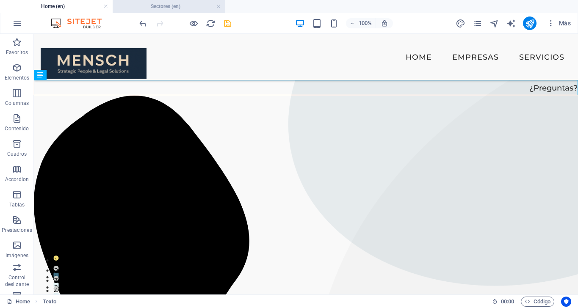
click at [183, 8] on h4 "Sectores (en)" at bounding box center [169, 6] width 113 height 9
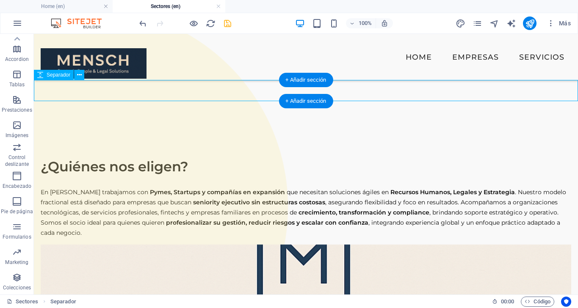
click at [233, 91] on div at bounding box center [306, 90] width 544 height 21
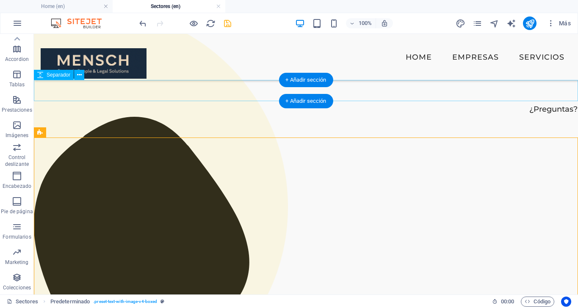
click at [435, 90] on div at bounding box center [306, 90] width 544 height 21
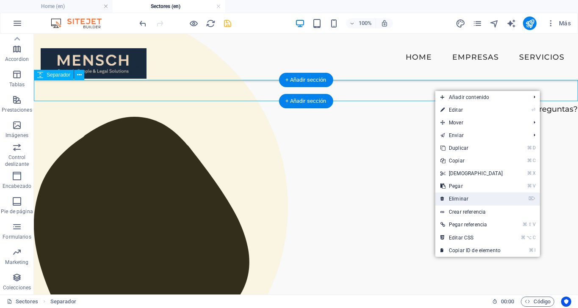
click at [456, 196] on link "⌦ Eliminar" at bounding box center [472, 199] width 73 height 13
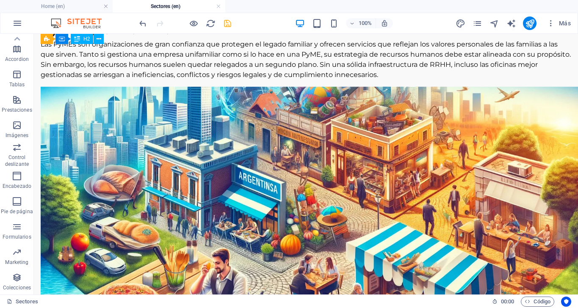
scroll to position [1062, 0]
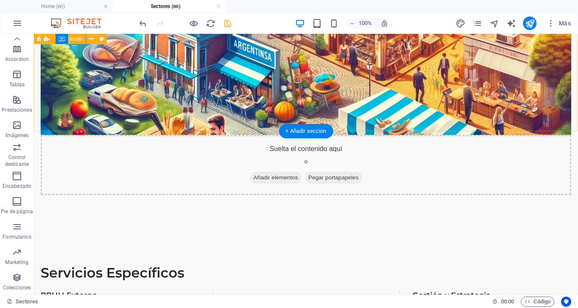
scroll to position [1110, 0]
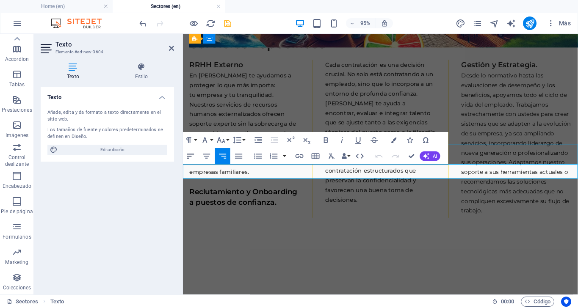
click at [197, 151] on button "Align Left" at bounding box center [190, 156] width 15 height 16
click at [210, 155] on icon "button" at bounding box center [207, 156] width 10 height 10
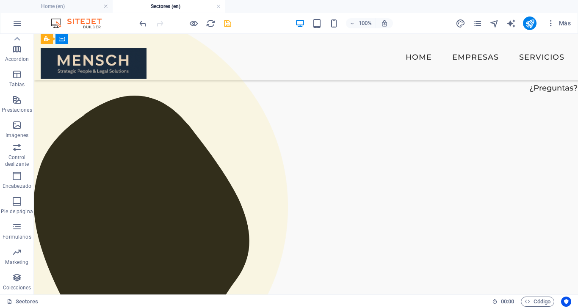
scroll to position [0, 0]
click at [228, 21] on icon "save" at bounding box center [228, 24] width 10 height 10
click at [531, 22] on icon "publish" at bounding box center [530, 24] width 10 height 10
